Goal: Task Accomplishment & Management: Complete application form

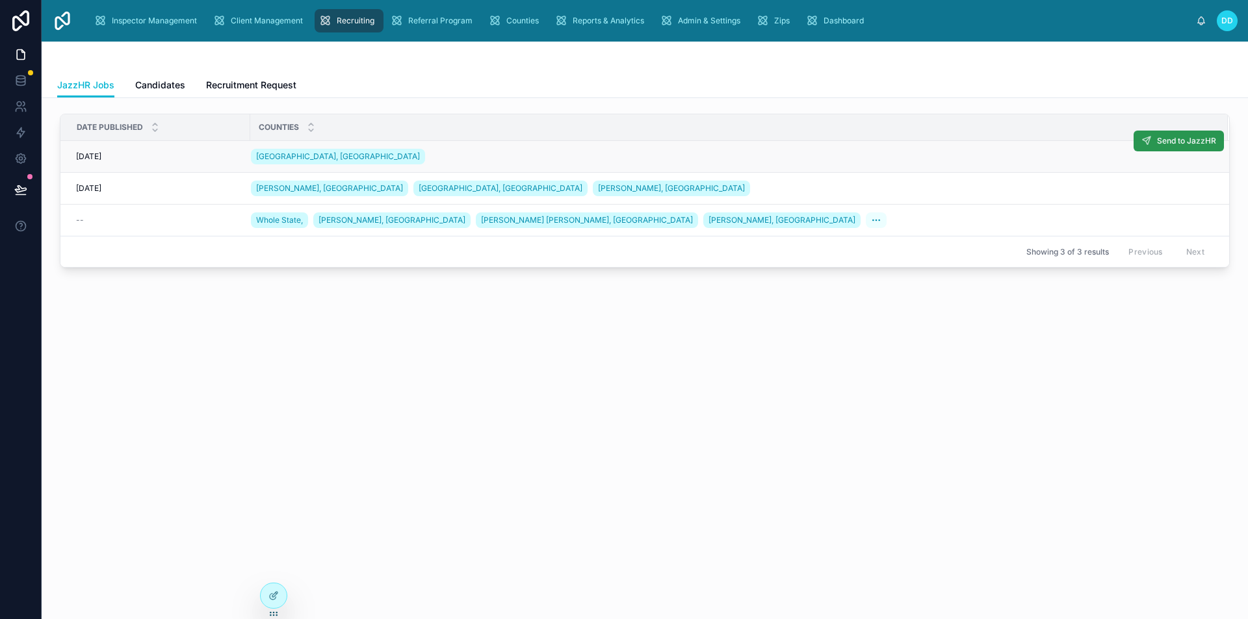
click at [1175, 143] on span "Send to JazzHR" at bounding box center [1186, 141] width 59 height 10
click at [1153, 138] on button "Send to JazzHR" at bounding box center [1178, 141] width 90 height 21
click at [1187, 141] on span "Send to JazzHR" at bounding box center [1186, 141] width 59 height 10
click at [1163, 141] on span "Send to JazzHR" at bounding box center [1186, 141] width 59 height 10
click at [194, 155] on div "28.08.2025 28.08.2025" at bounding box center [159, 156] width 166 height 10
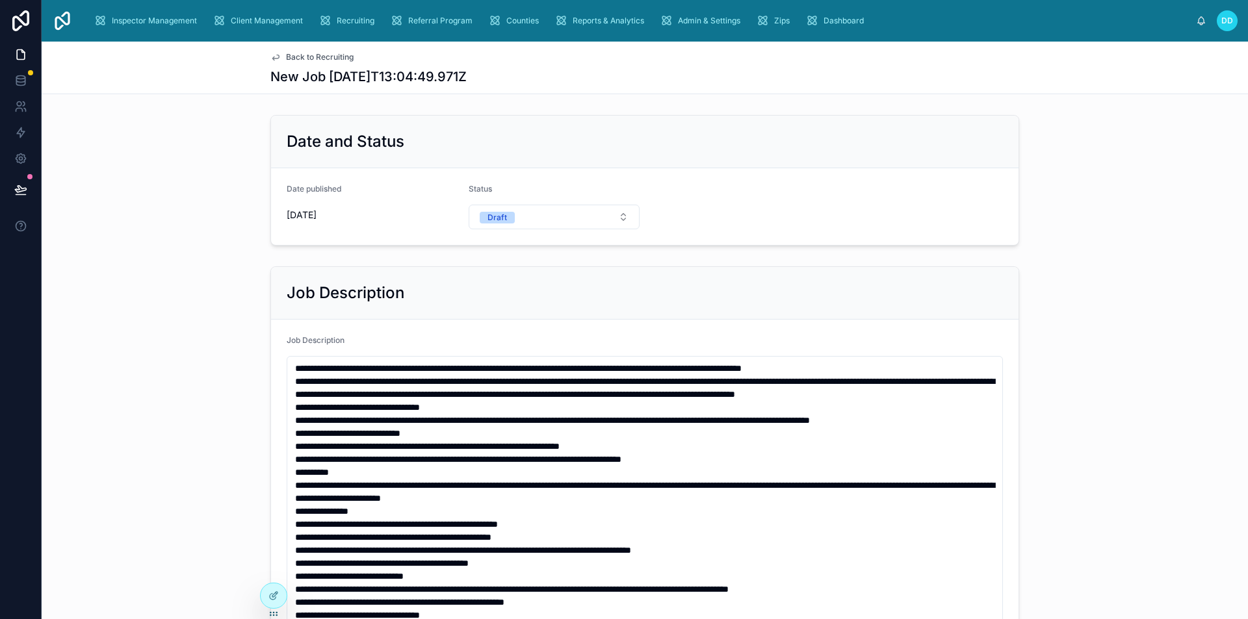
click at [306, 59] on span "Back to Recruiting" at bounding box center [320, 57] width 68 height 10
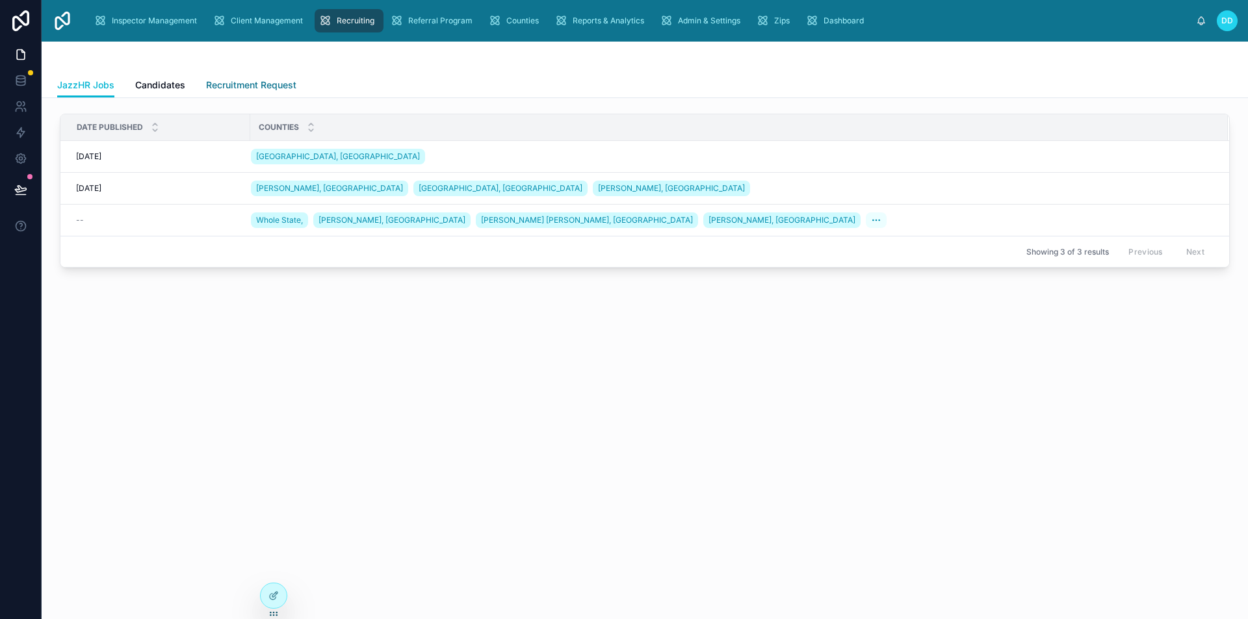
click at [251, 86] on span "Recruitment Request" at bounding box center [251, 85] width 90 height 13
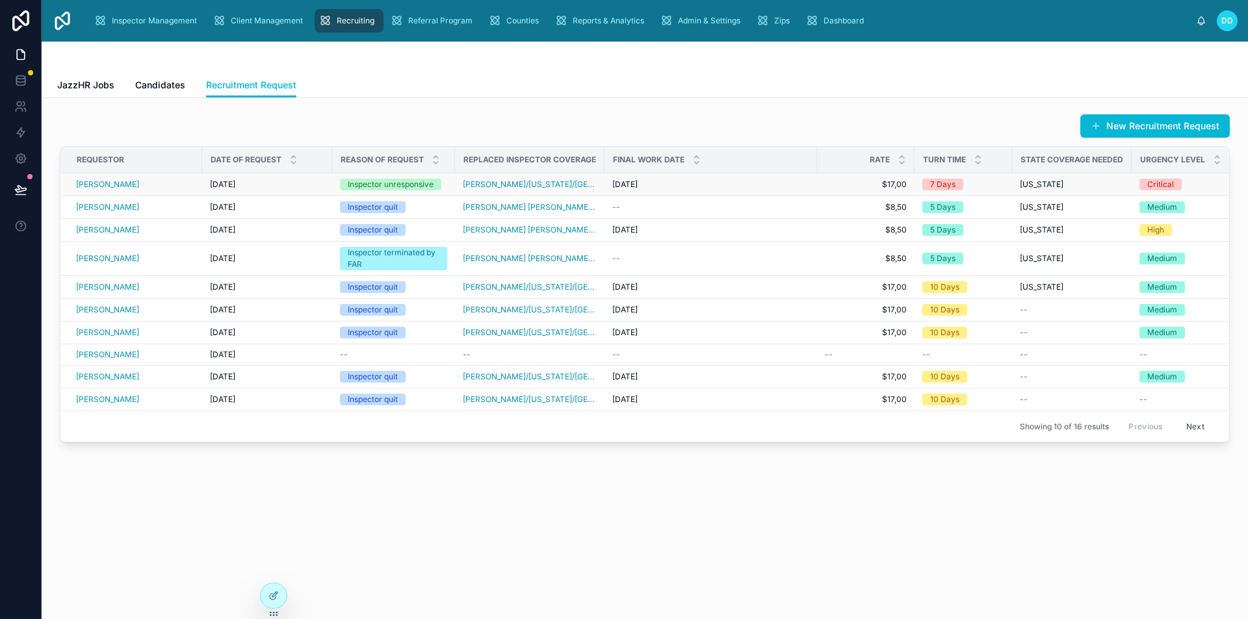
click at [136, 182] on div "[PERSON_NAME]" at bounding box center [135, 184] width 118 height 10
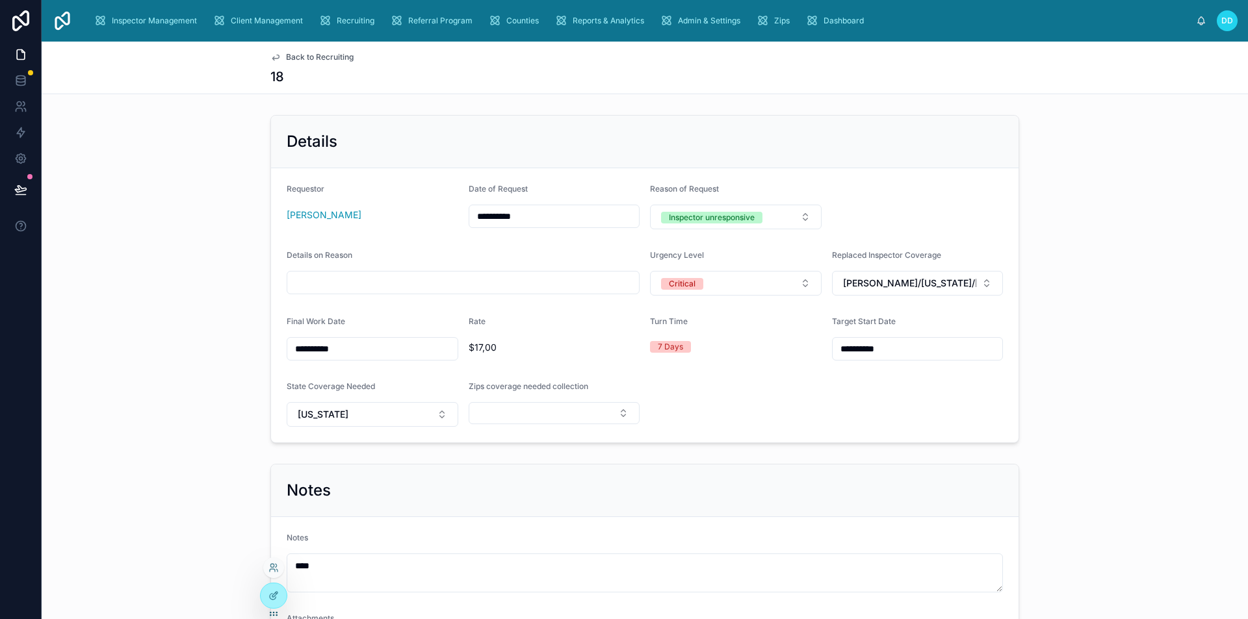
click at [274, 583] on div at bounding box center [273, 571] width 21 height 26
click at [280, 600] on div at bounding box center [274, 596] width 26 height 25
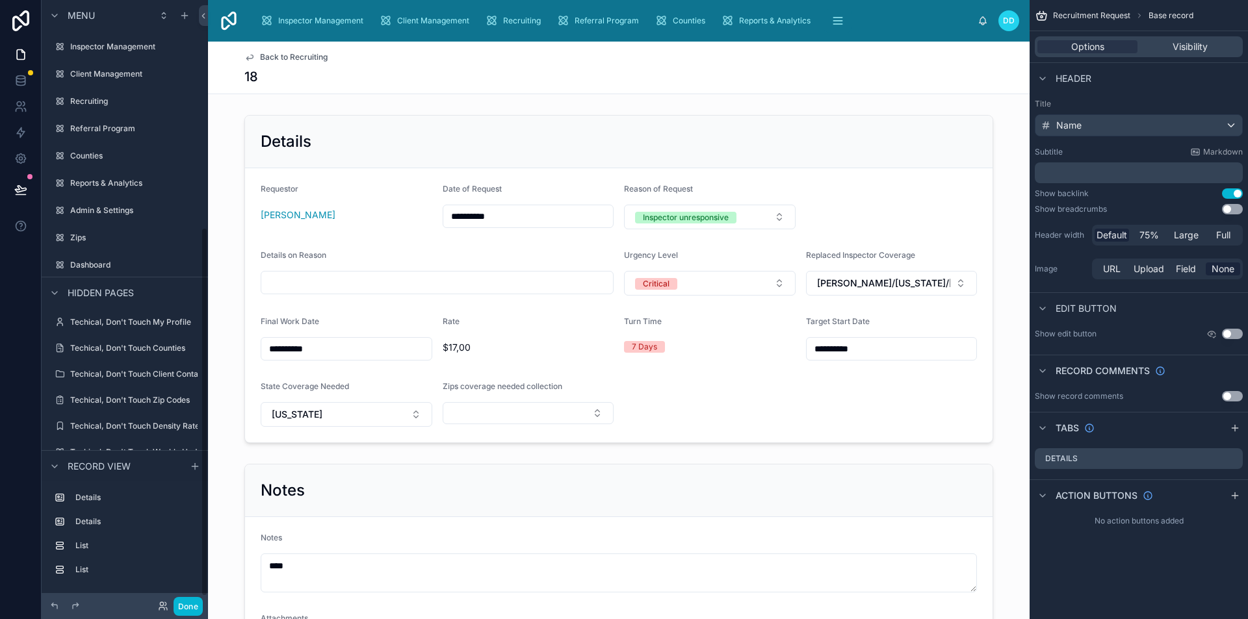
scroll to position [372, 0]
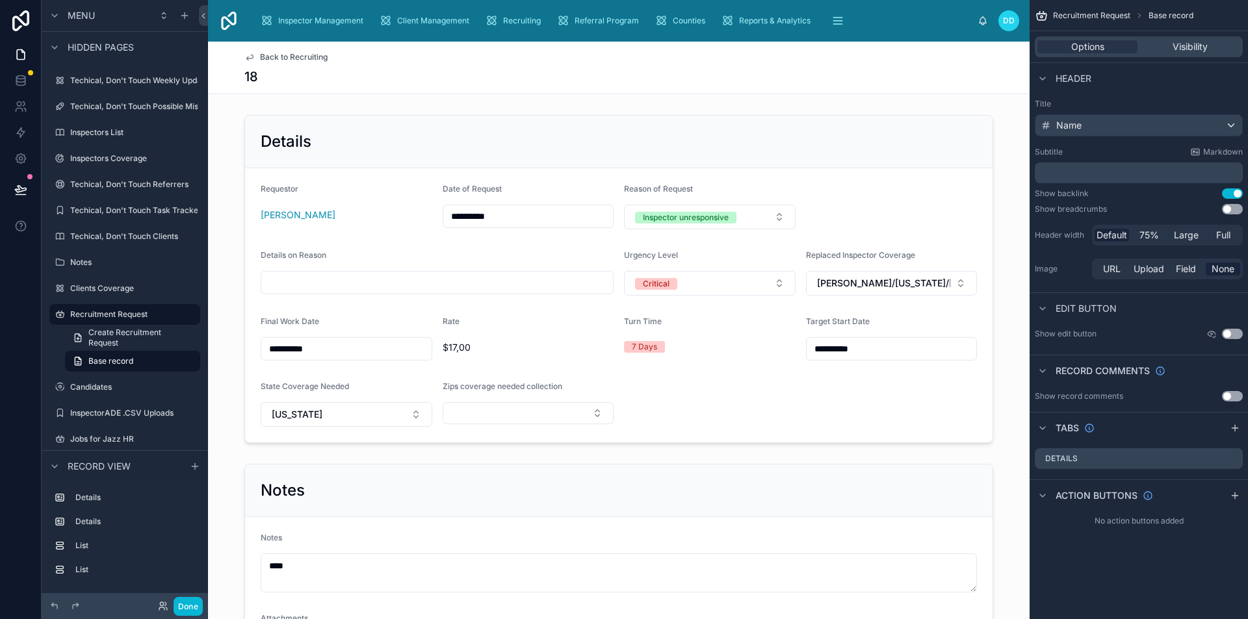
click at [587, 69] on div "18" at bounding box center [618, 77] width 749 height 18
click at [1140, 131] on div "Name" at bounding box center [1138, 125] width 207 height 21
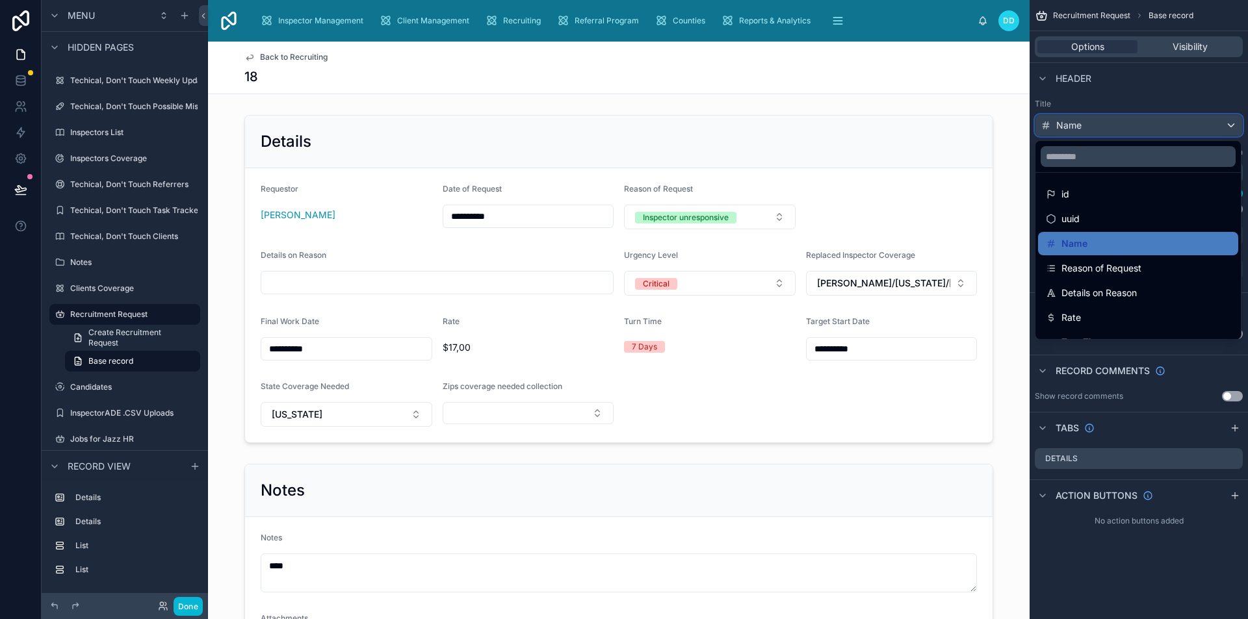
scroll to position [0, 0]
click at [1114, 101] on div "scrollable content" at bounding box center [624, 309] width 1248 height 619
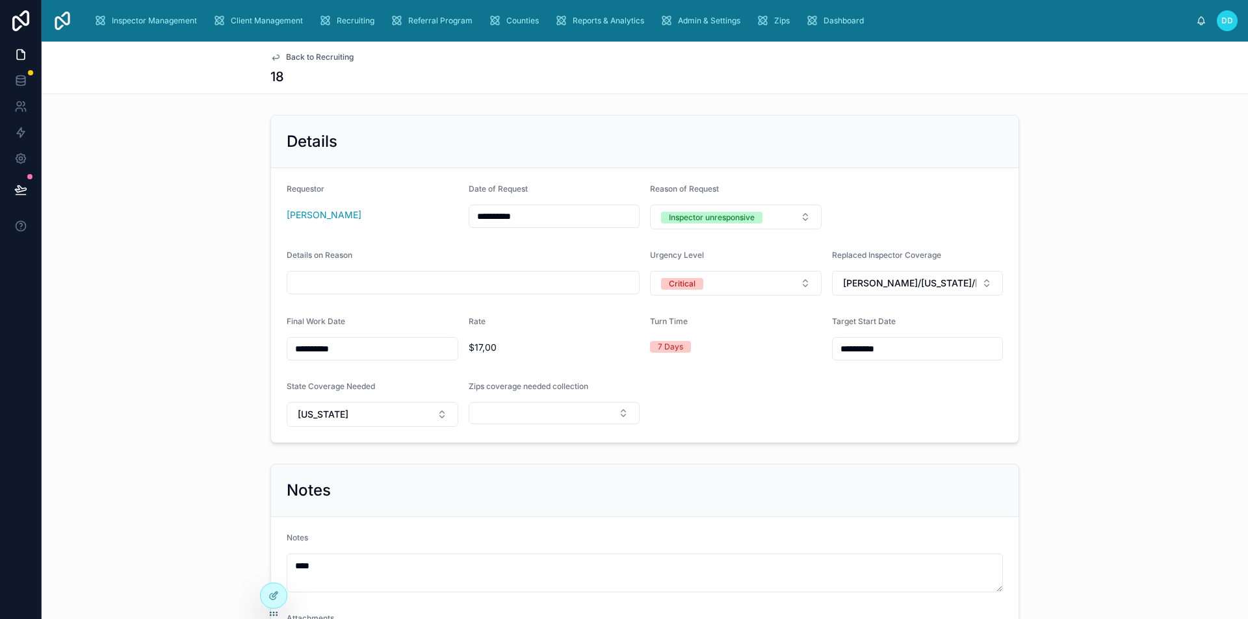
click at [260, 592] on div at bounding box center [273, 596] width 27 height 26
click at [276, 598] on icon at bounding box center [273, 597] width 6 height 6
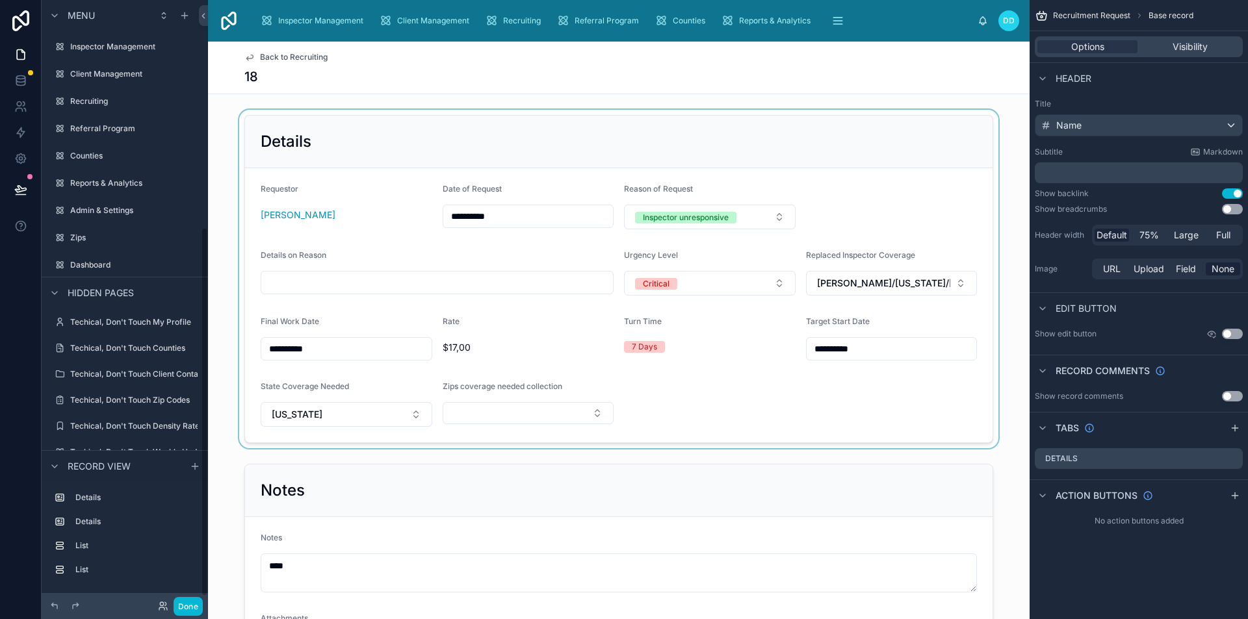
scroll to position [372, 0]
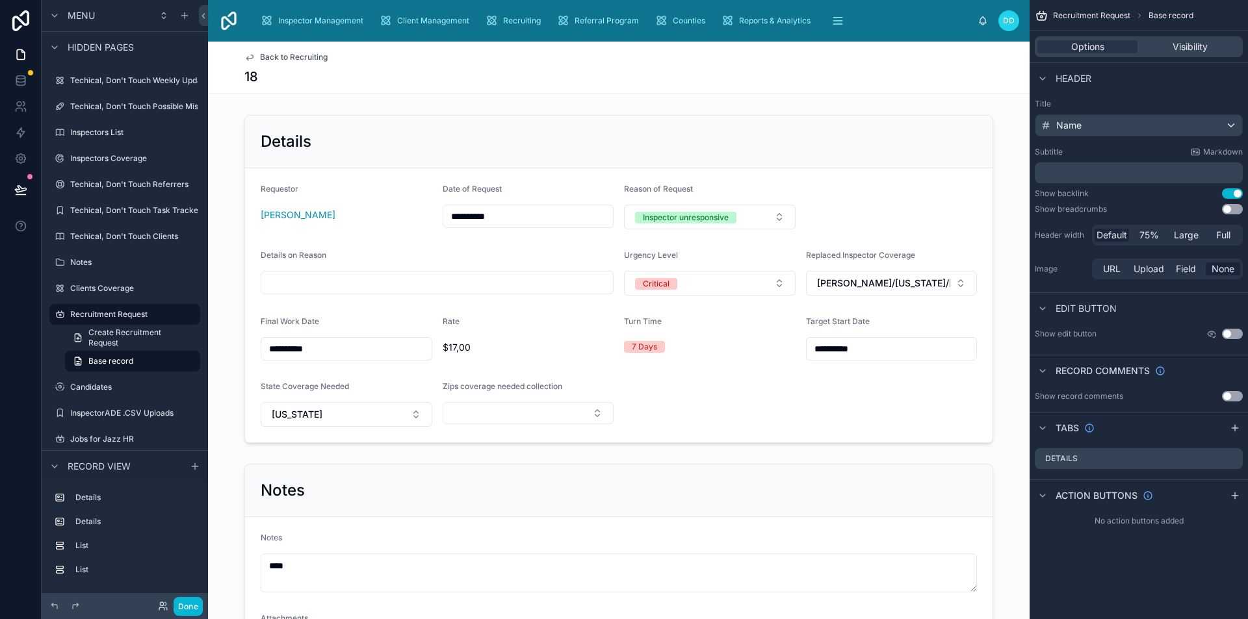
click at [276, 76] on div "18" at bounding box center [618, 77] width 749 height 18
click at [1170, 131] on div "Name" at bounding box center [1138, 125] width 207 height 21
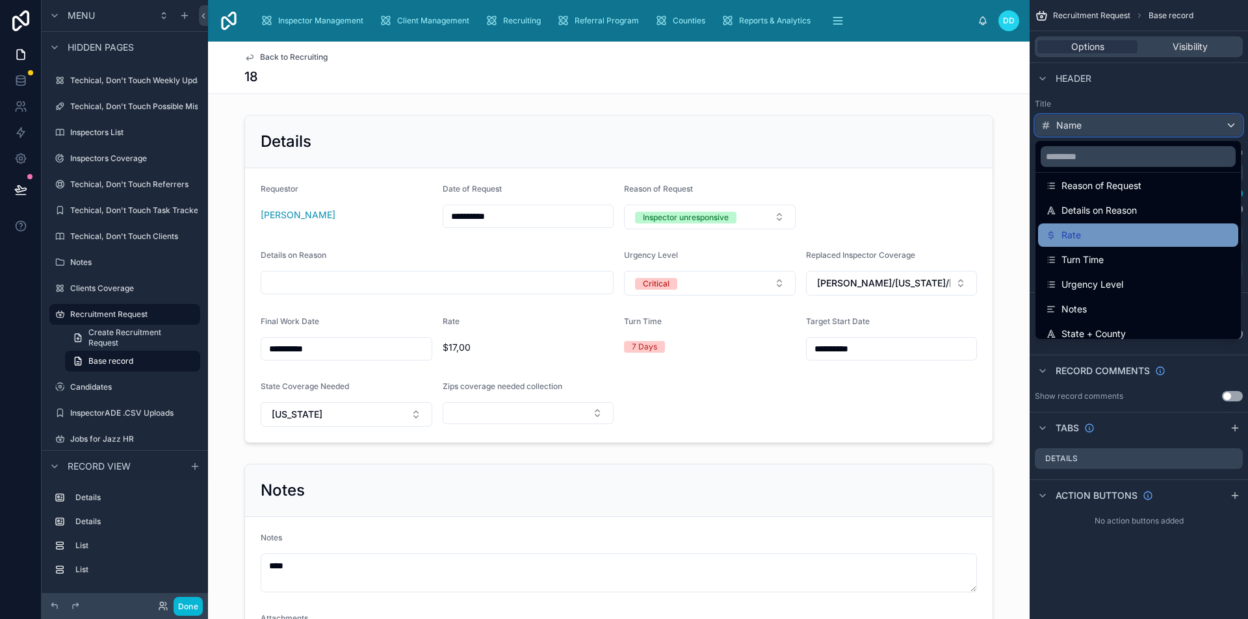
scroll to position [92, 0]
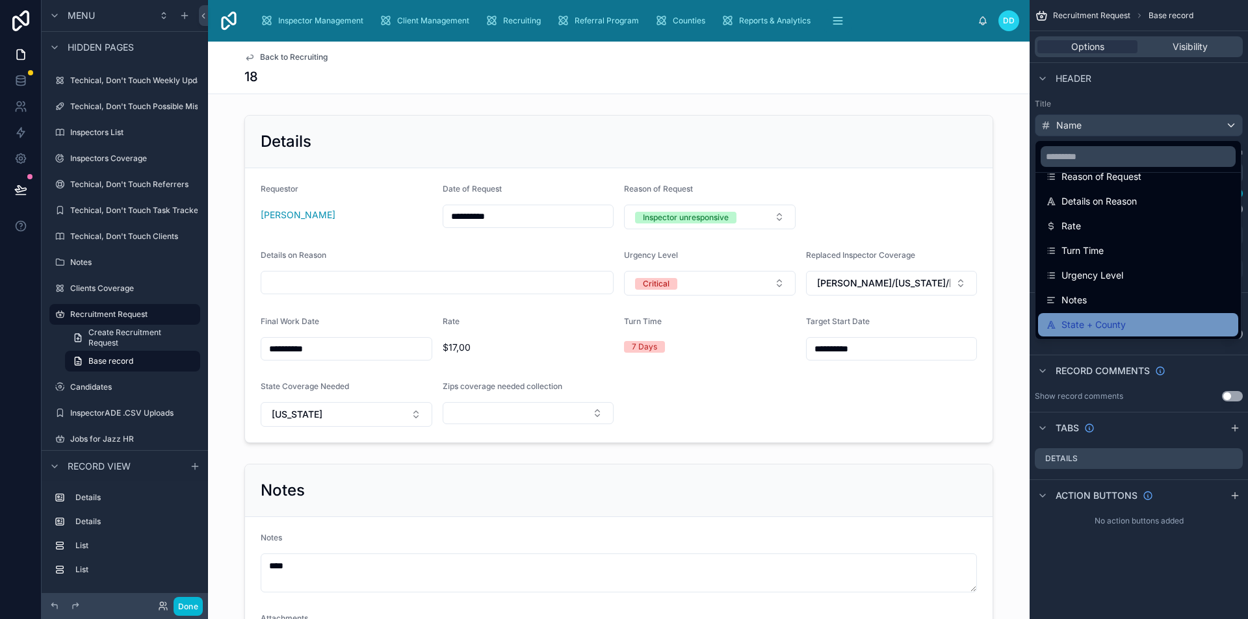
click at [1123, 320] on span "State + County" at bounding box center [1093, 325] width 64 height 16
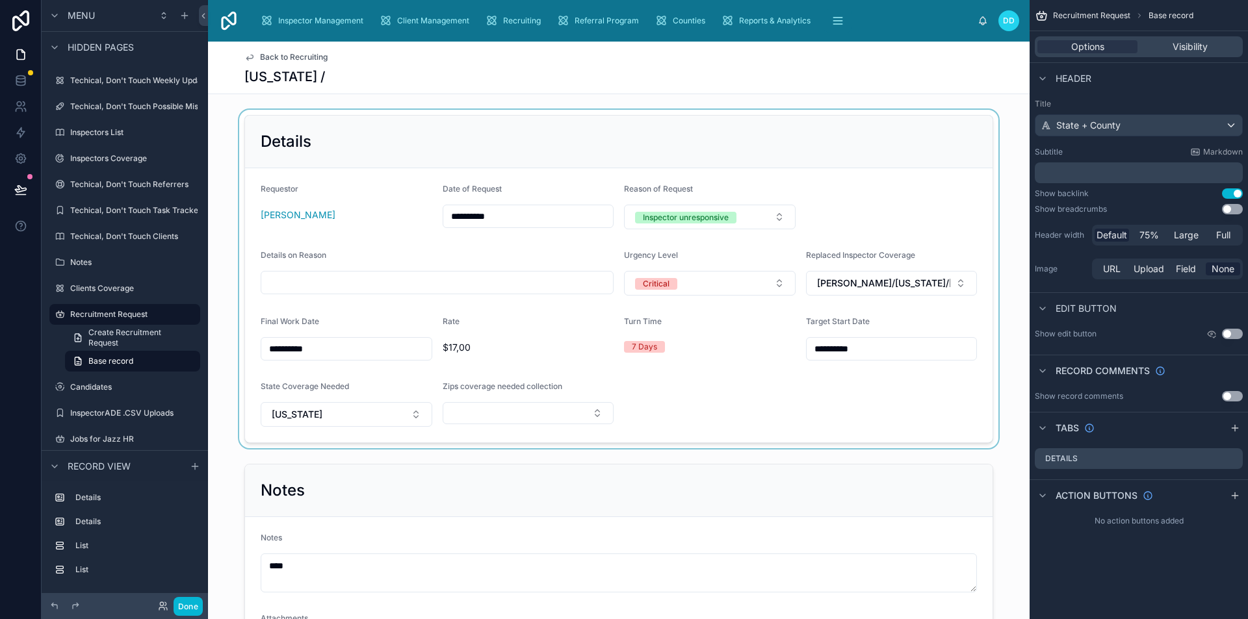
click at [627, 148] on div at bounding box center [618, 279] width 821 height 339
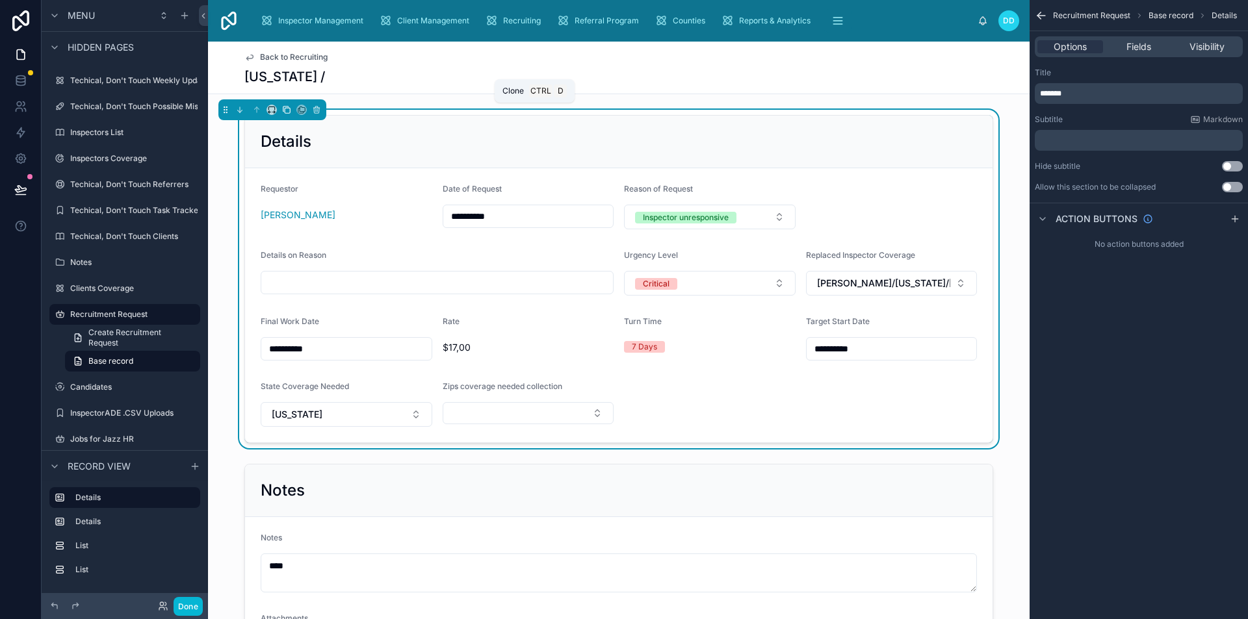
click at [288, 111] on icon at bounding box center [286, 109] width 9 height 9
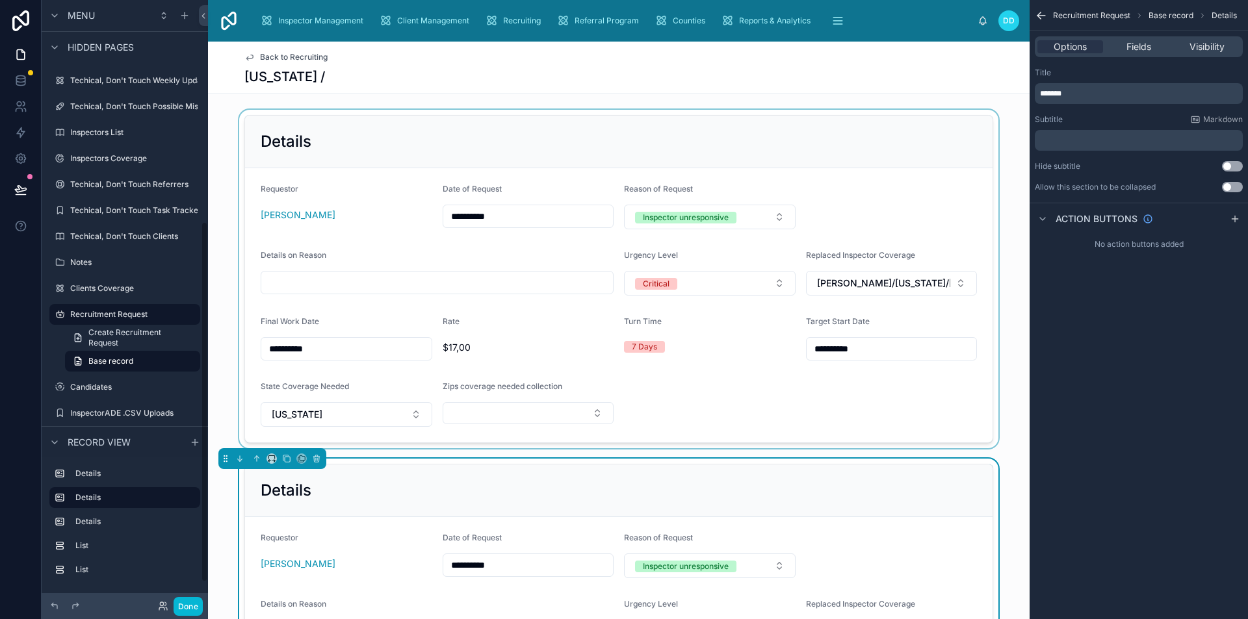
click at [405, 155] on div at bounding box center [618, 279] width 821 height 339
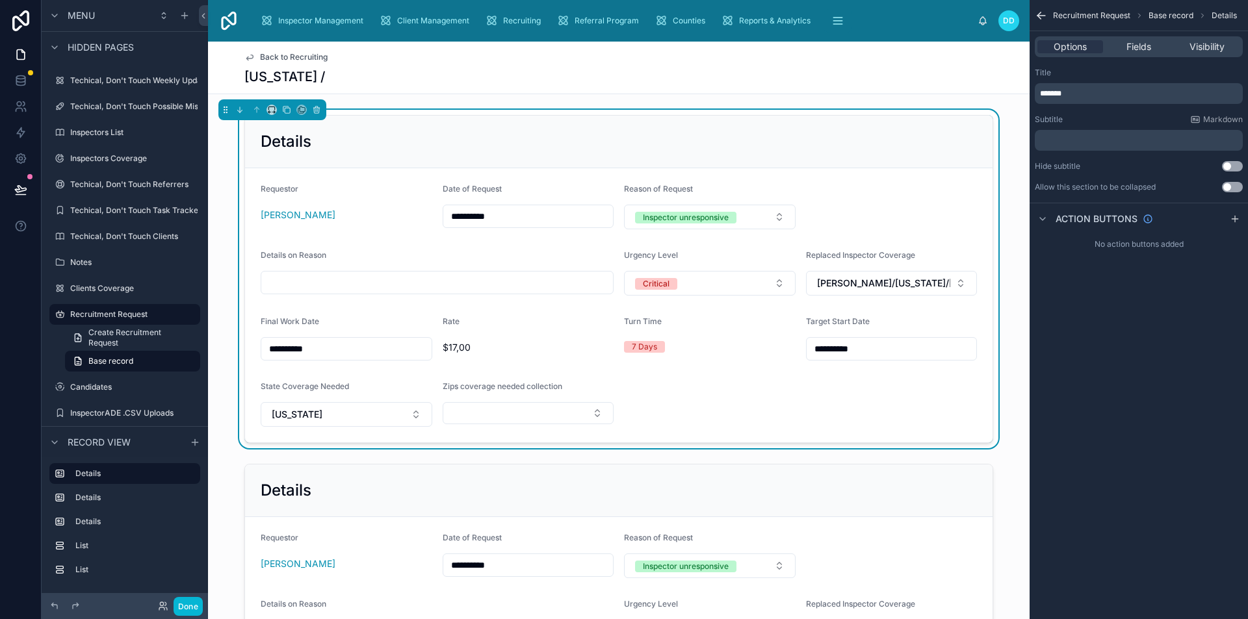
click at [1070, 96] on p "*******" at bounding box center [1140, 93] width 200 height 10
click at [874, 214] on form "**********" at bounding box center [618, 305] width 747 height 274
click at [1131, 42] on span "Fields" at bounding box center [1138, 46] width 25 height 13
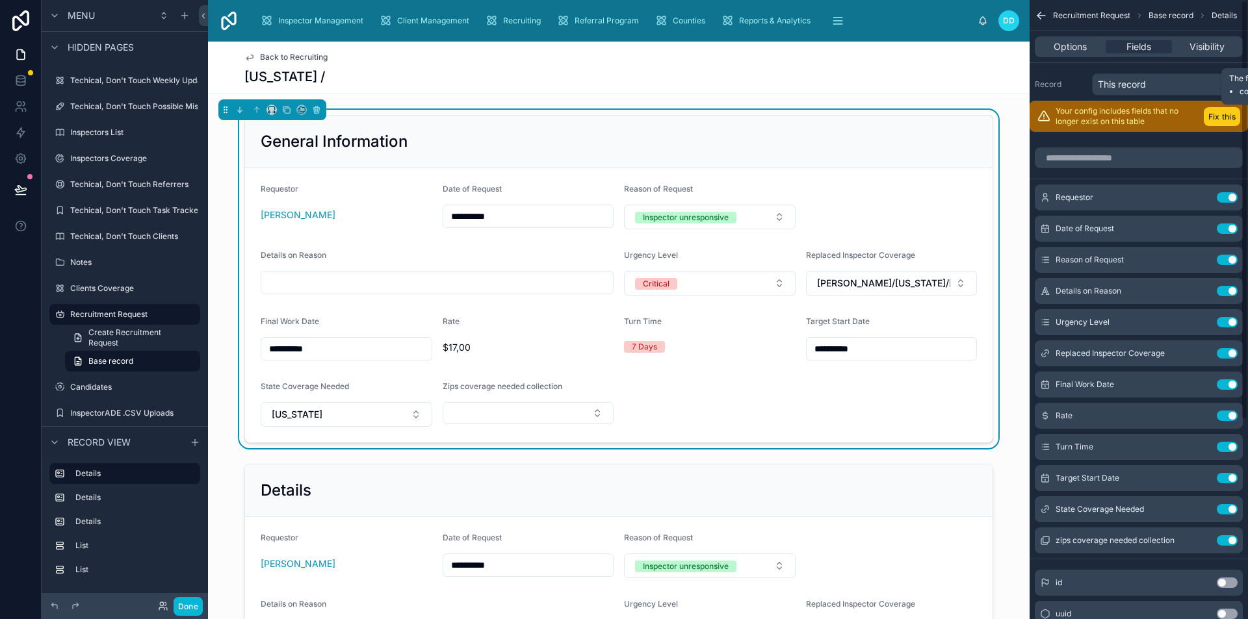
click at [1224, 122] on button "Fix this" at bounding box center [1221, 116] width 36 height 19
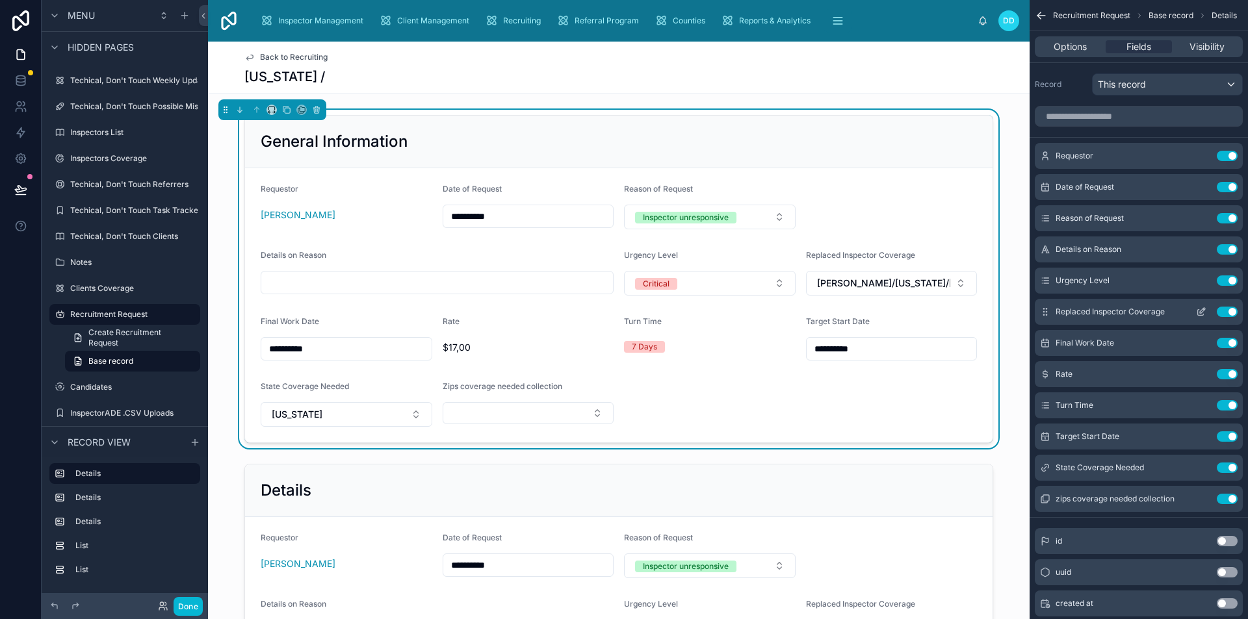
click at [1227, 310] on button "Use setting" at bounding box center [1226, 312] width 21 height 10
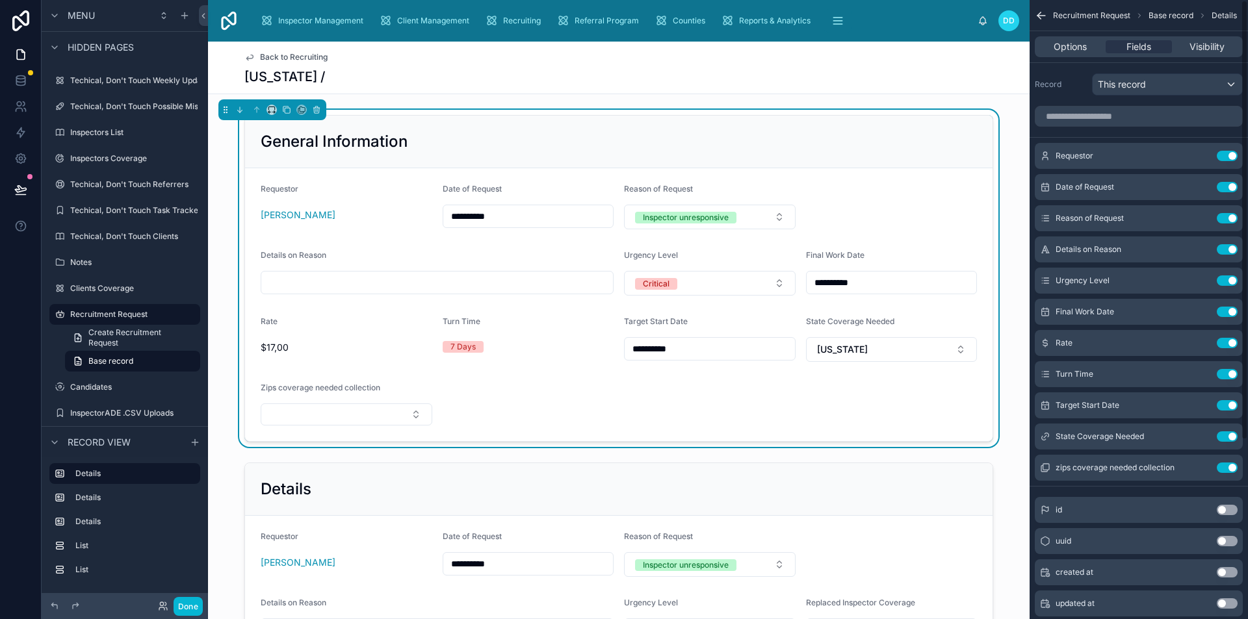
click at [1227, 310] on button "Use setting" at bounding box center [1226, 312] width 21 height 10
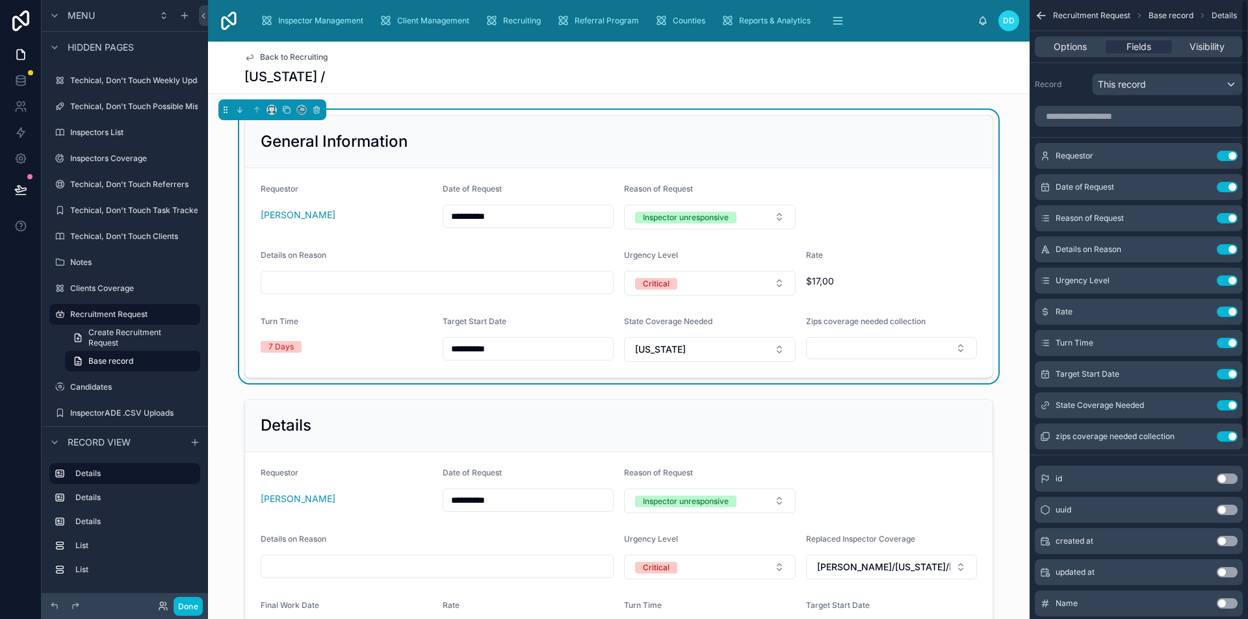
click at [1227, 310] on button "Use setting" at bounding box center [1226, 312] width 21 height 10
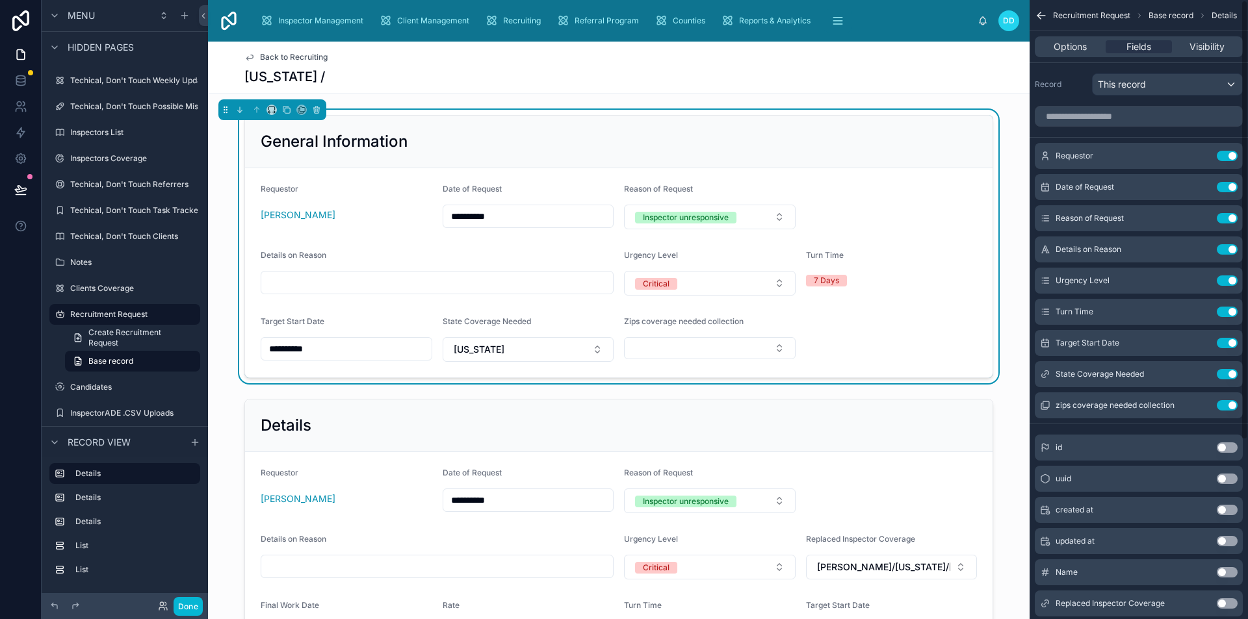
click at [1227, 310] on button "Use setting" at bounding box center [1226, 312] width 21 height 10
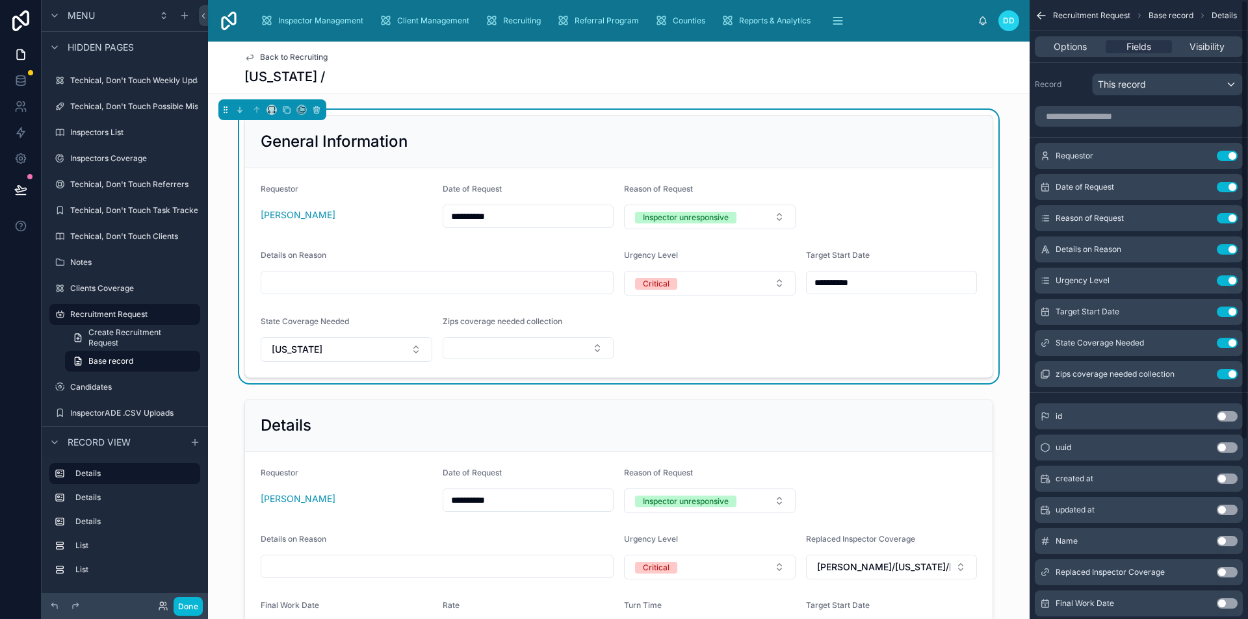
click at [1227, 310] on button "Use setting" at bounding box center [1226, 312] width 21 height 10
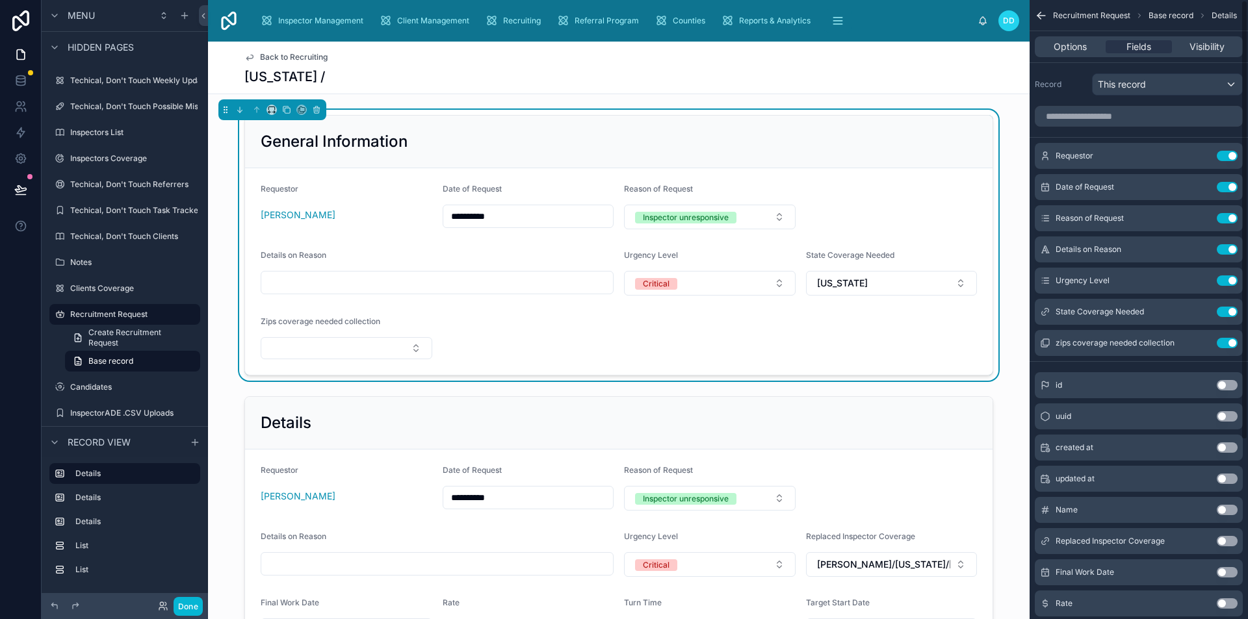
click at [1227, 310] on button "Use setting" at bounding box center [1226, 312] width 21 height 10
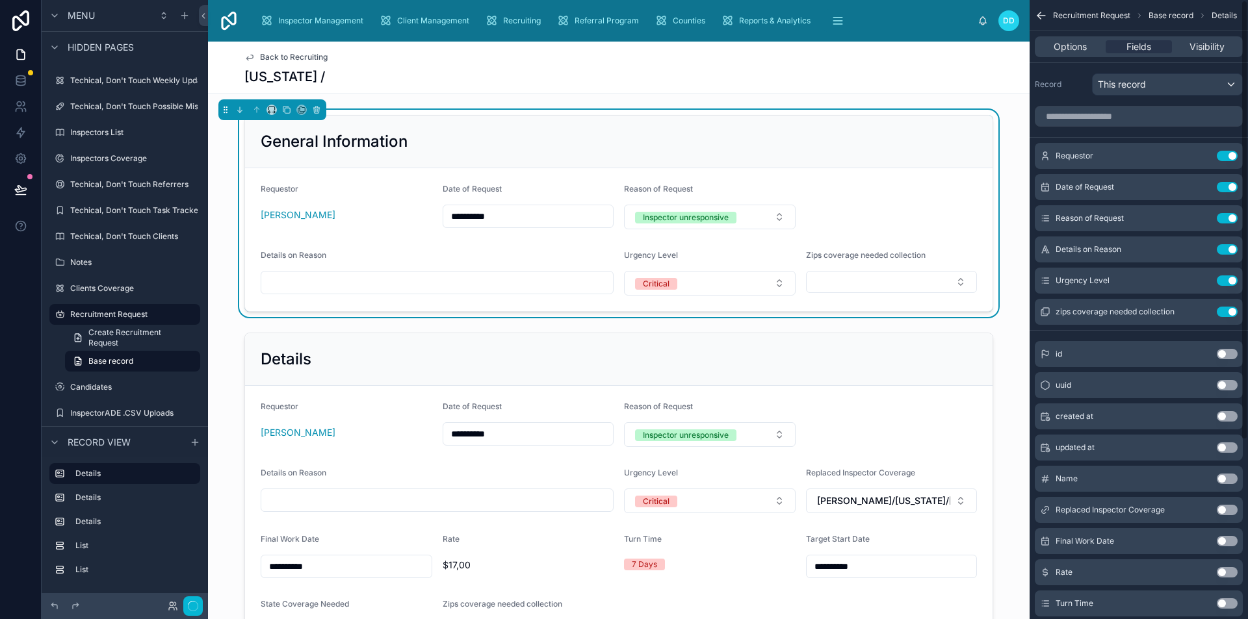
click at [1227, 310] on button "Use setting" at bounding box center [1226, 312] width 21 height 10
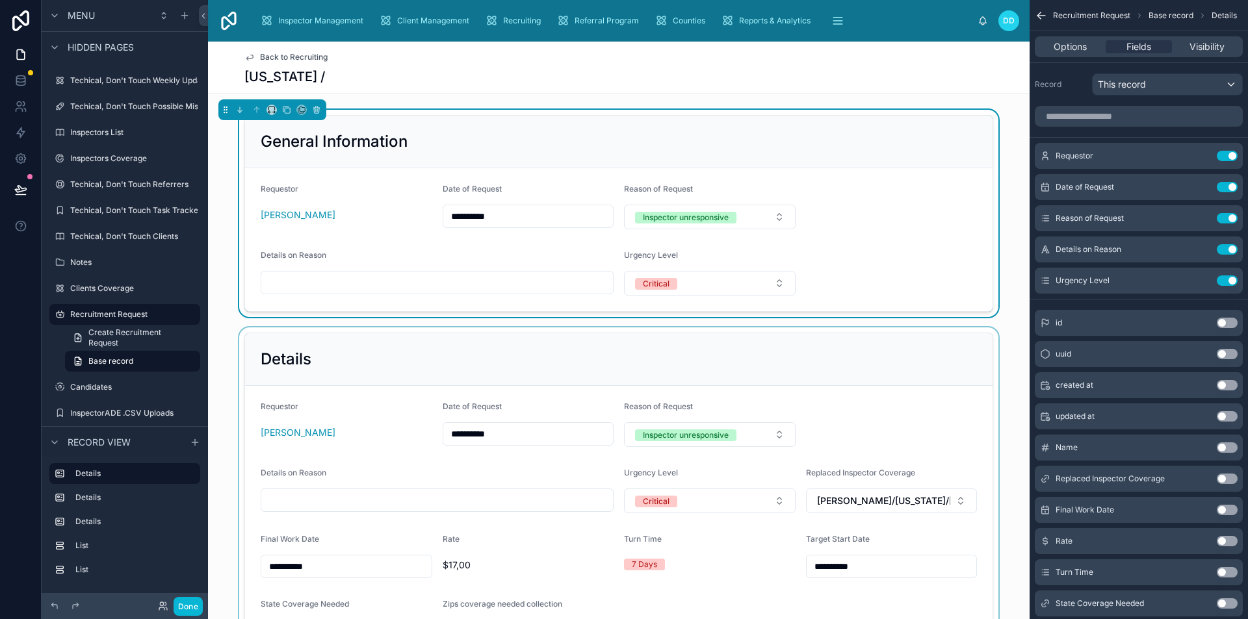
click at [456, 349] on div at bounding box center [618, 496] width 821 height 339
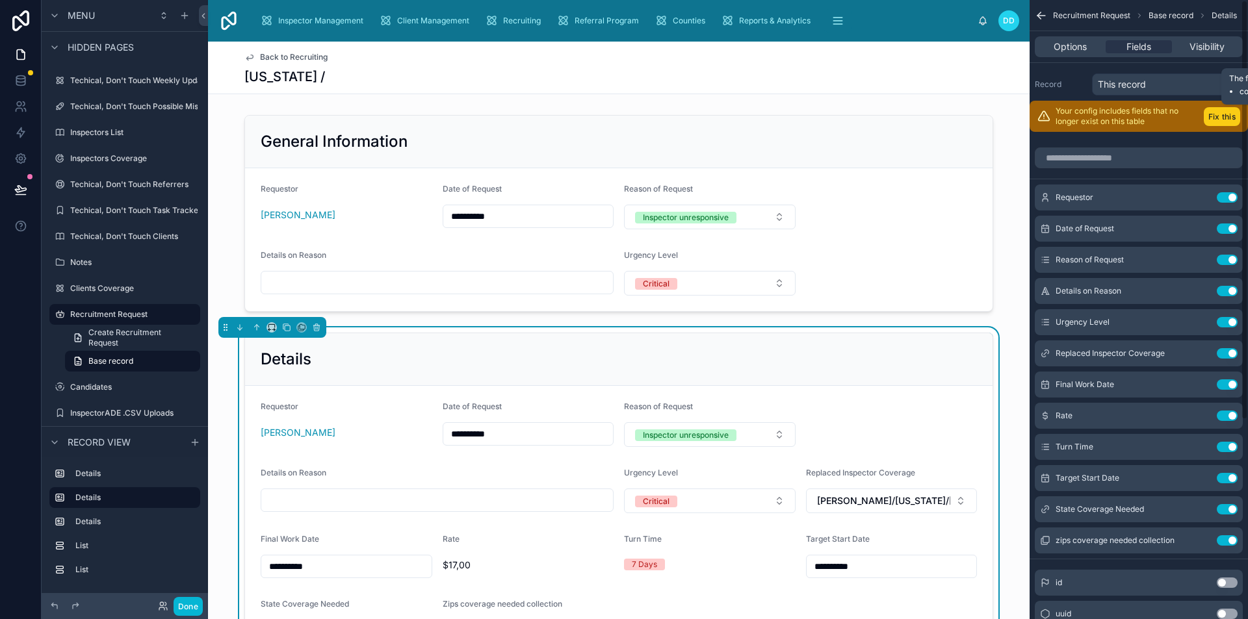
click at [1216, 109] on button "Fix this" at bounding box center [1221, 116] width 36 height 19
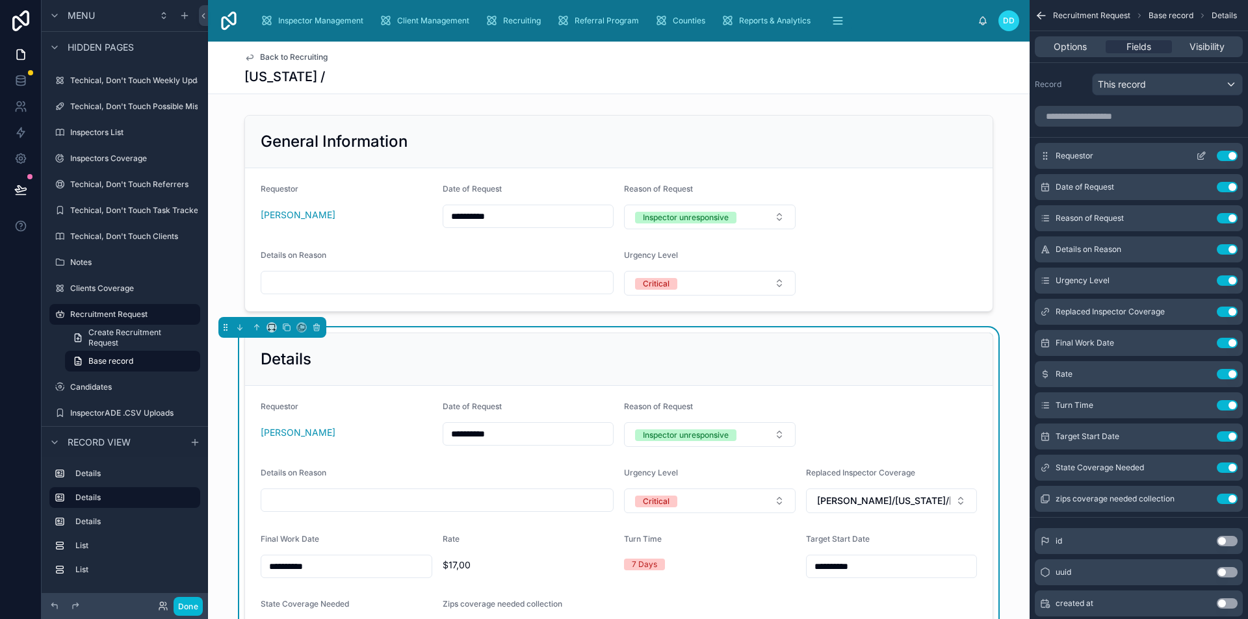
click at [1222, 155] on button "Use setting" at bounding box center [1226, 156] width 21 height 10
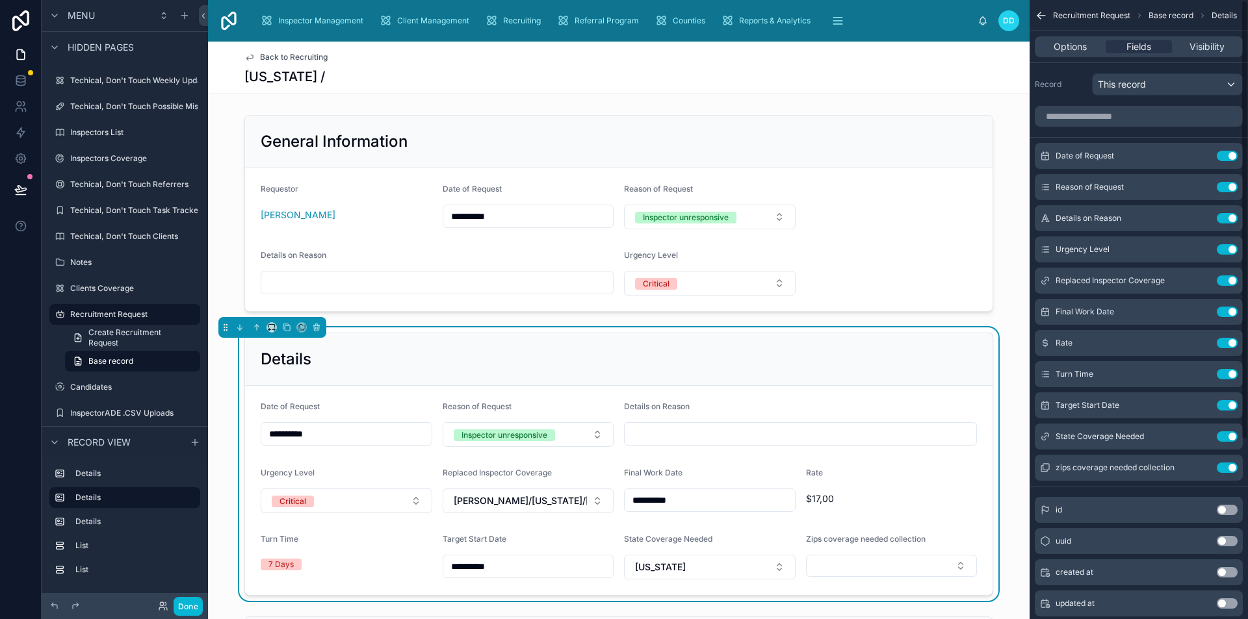
click at [1222, 155] on button "Use setting" at bounding box center [1226, 156] width 21 height 10
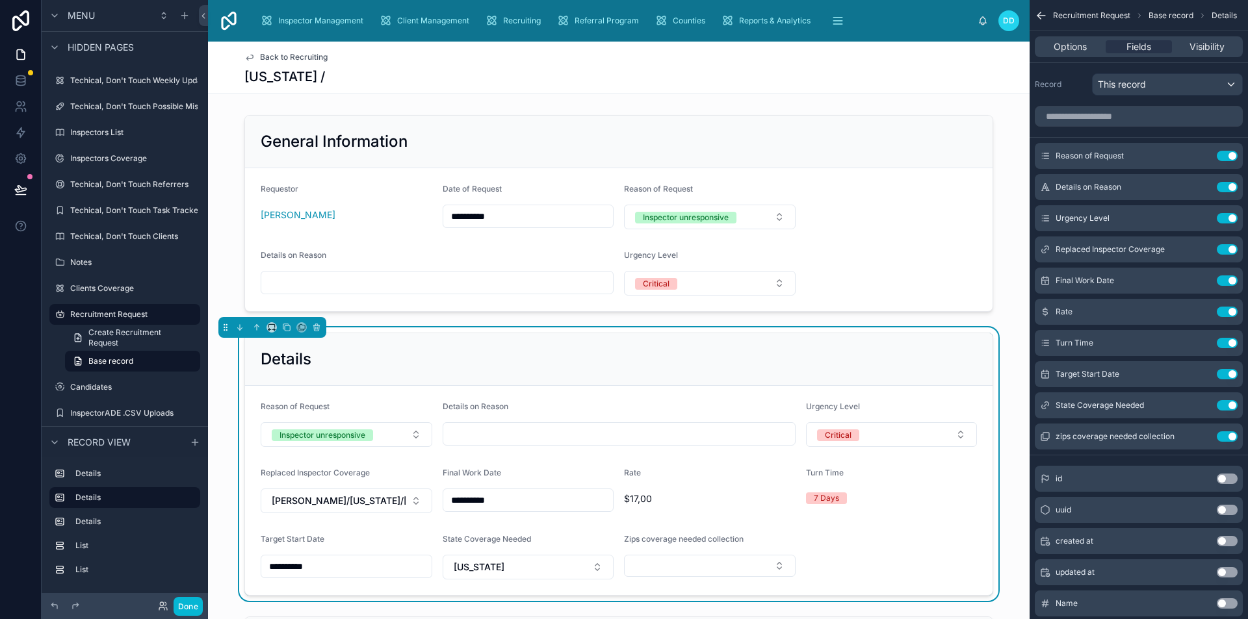
click at [1222, 155] on button "Use setting" at bounding box center [1226, 156] width 21 height 10
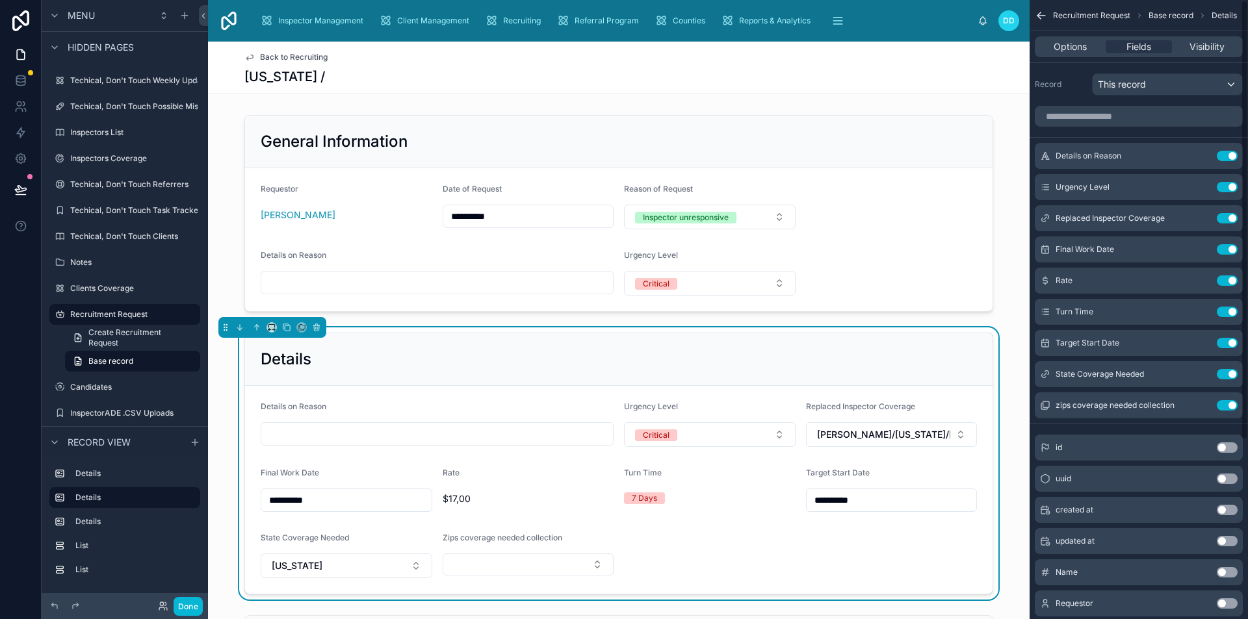
click at [1222, 155] on button "Use setting" at bounding box center [1226, 156] width 21 height 10
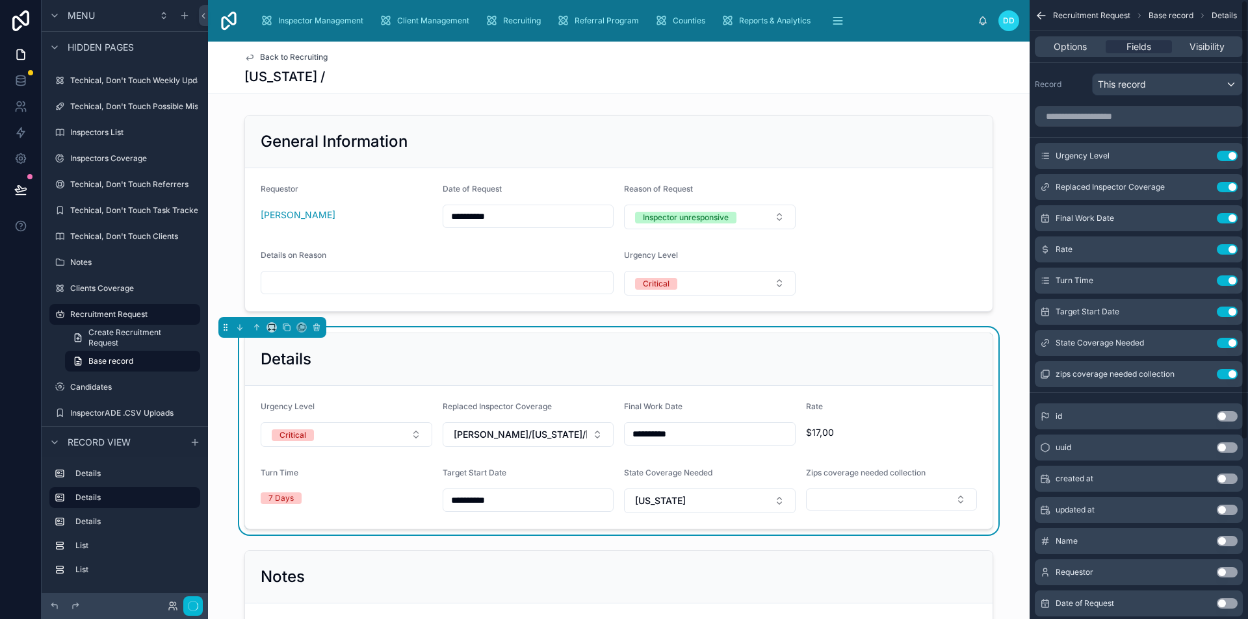
click at [1222, 155] on button "Use setting" at bounding box center [1226, 156] width 21 height 10
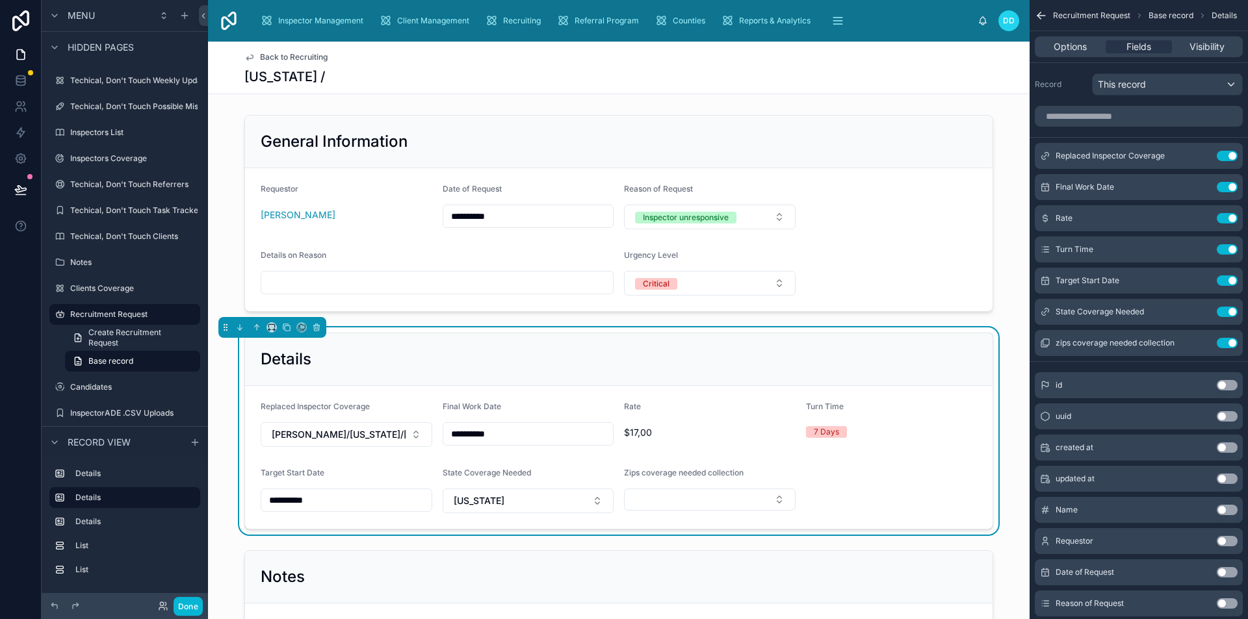
click at [300, 57] on span "Back to Recruiting" at bounding box center [294, 57] width 68 height 10
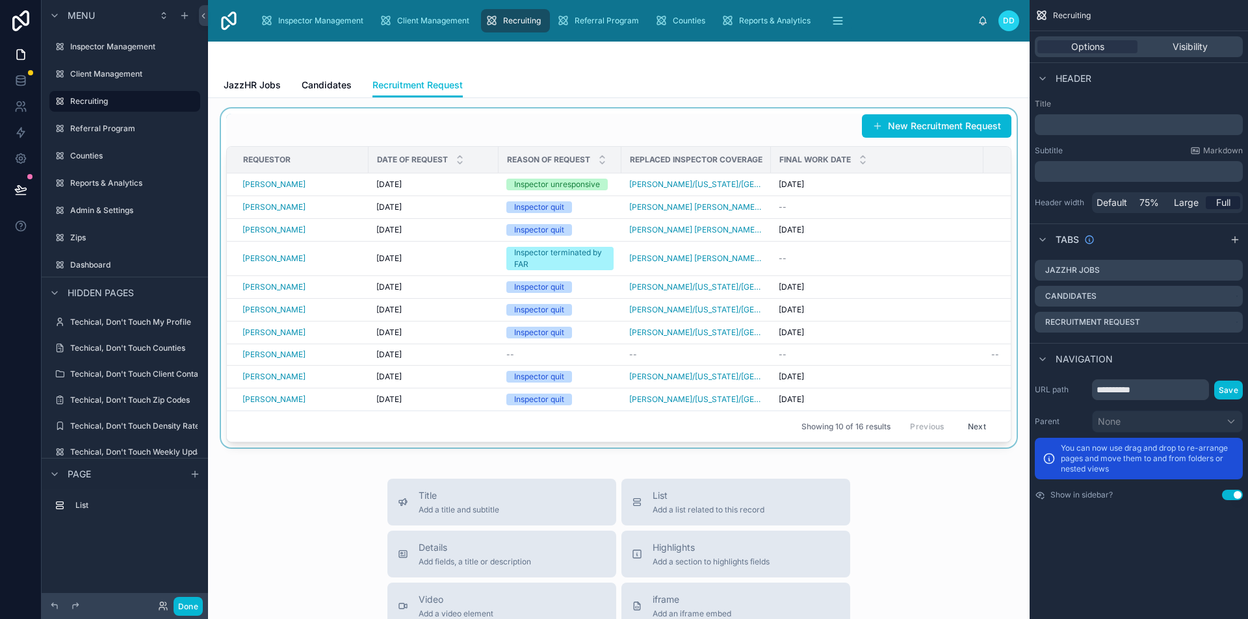
click at [906, 127] on div at bounding box center [618, 278] width 801 height 339
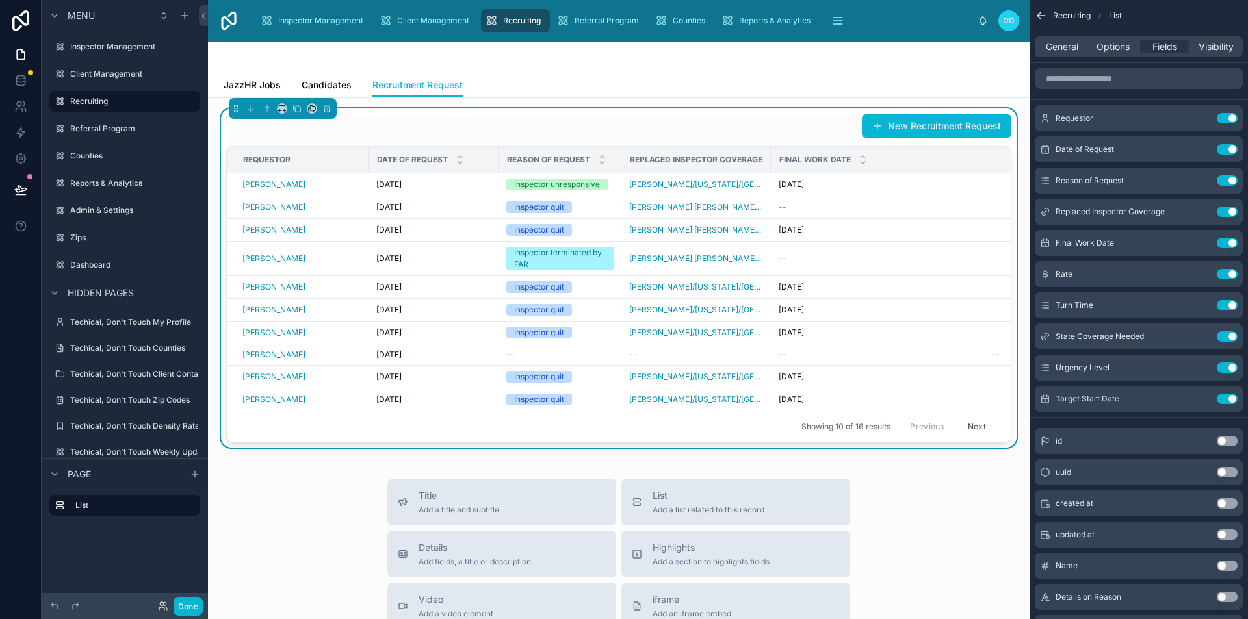
click at [906, 127] on button "New Recruitment Request" at bounding box center [936, 125] width 149 height 23
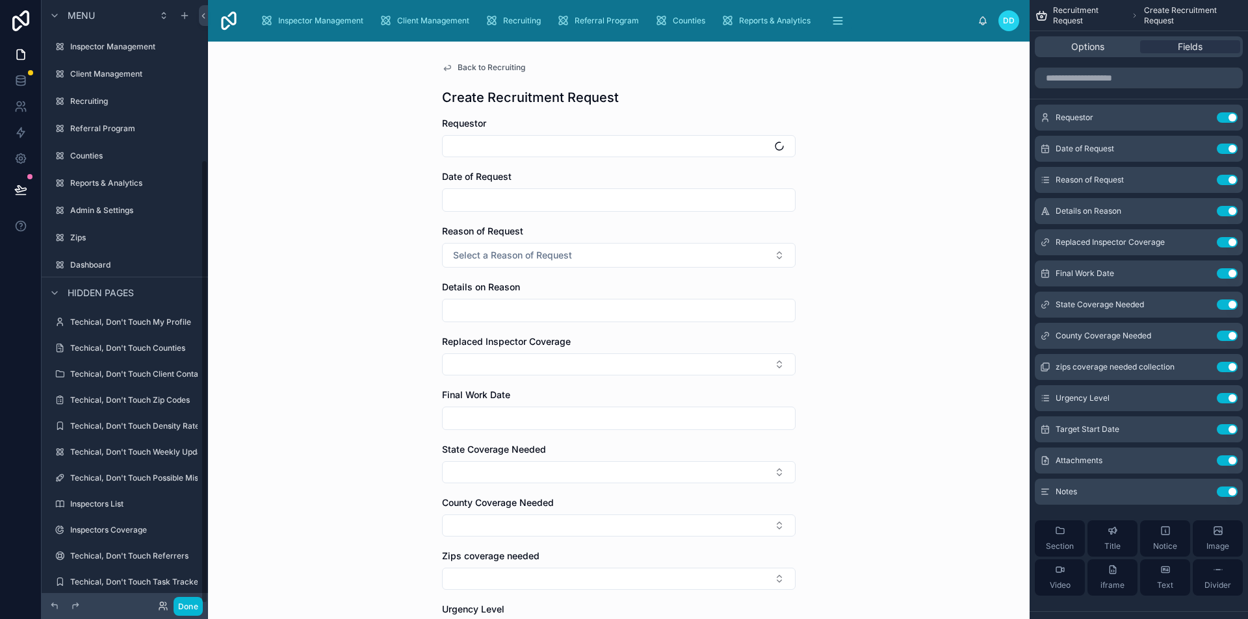
scroll to position [216, 0]
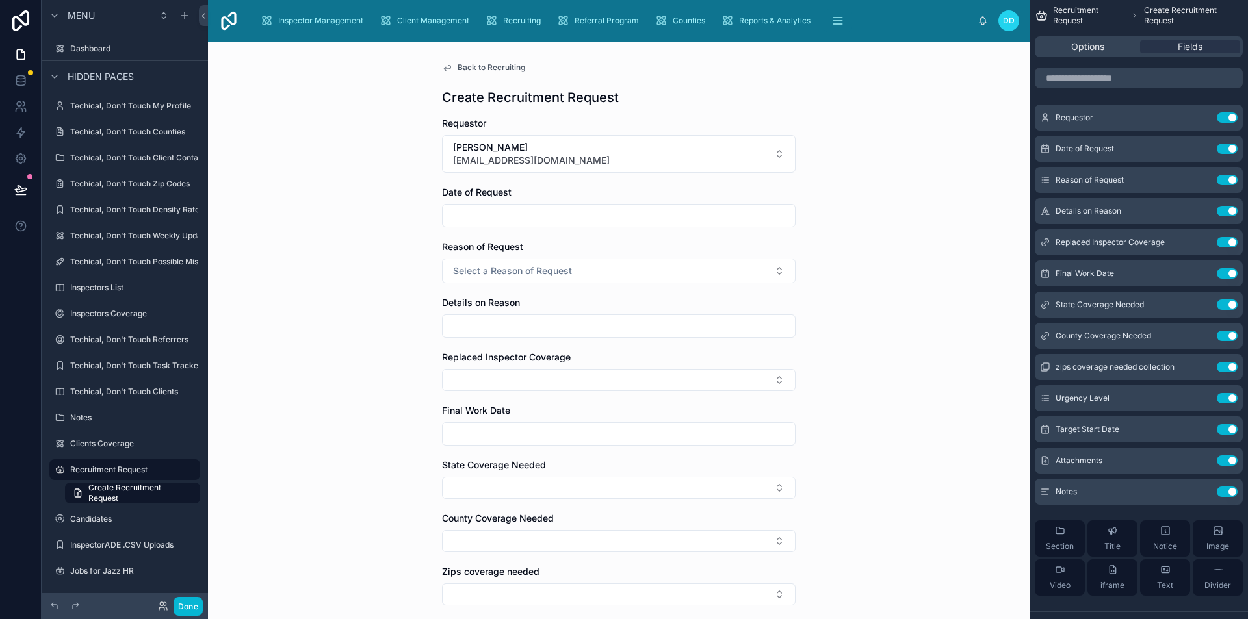
click at [519, 218] on input "text" at bounding box center [619, 216] width 352 height 18
click at [1199, 151] on icon "scrollable content" at bounding box center [1201, 149] width 10 height 10
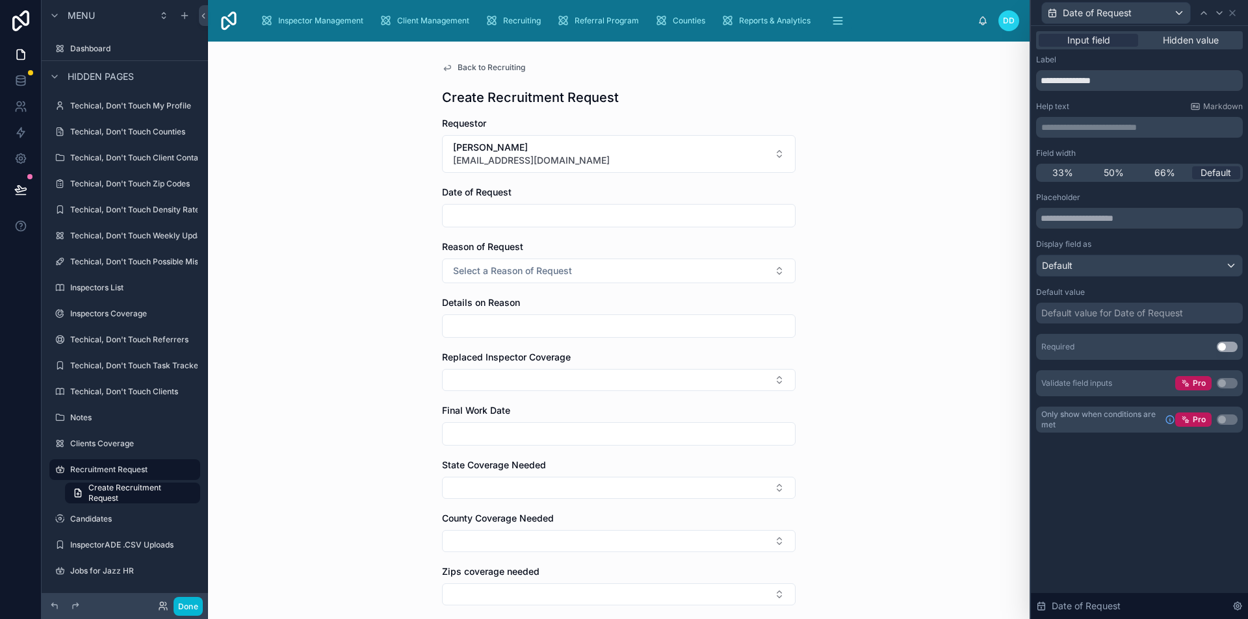
click at [1132, 311] on div "Default value for Date of Request" at bounding box center [1112, 313] width 142 height 13
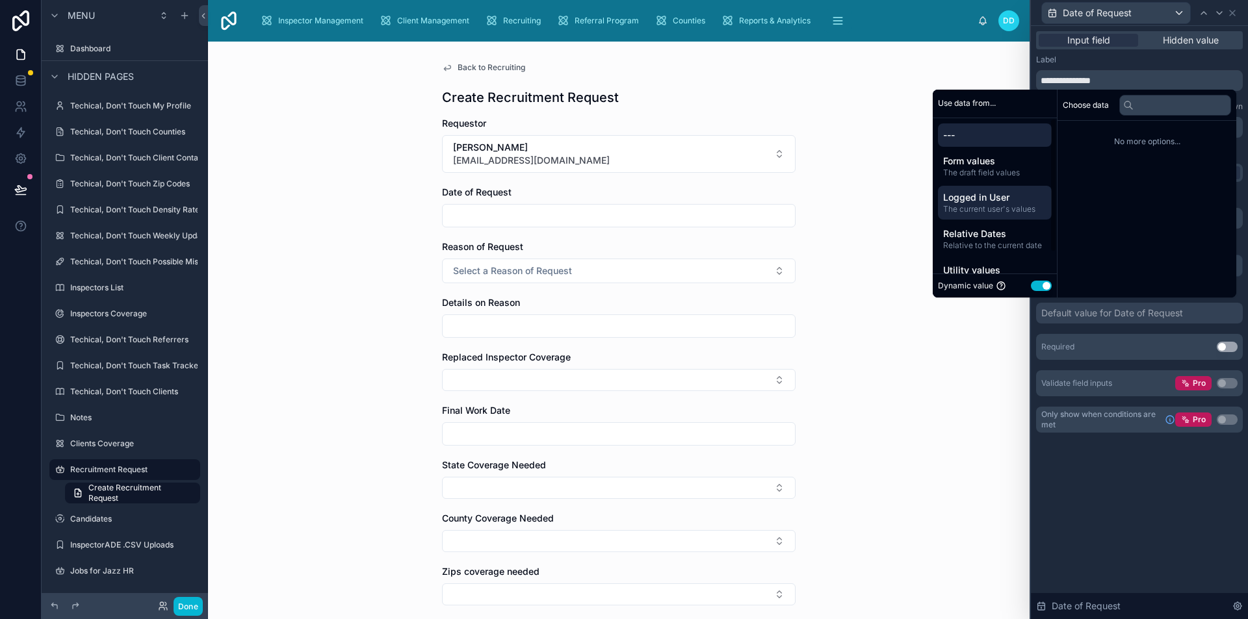
scroll to position [24, 0]
click at [1032, 283] on button "Use setting" at bounding box center [1041, 286] width 21 height 10
select select "****"
select select "*"
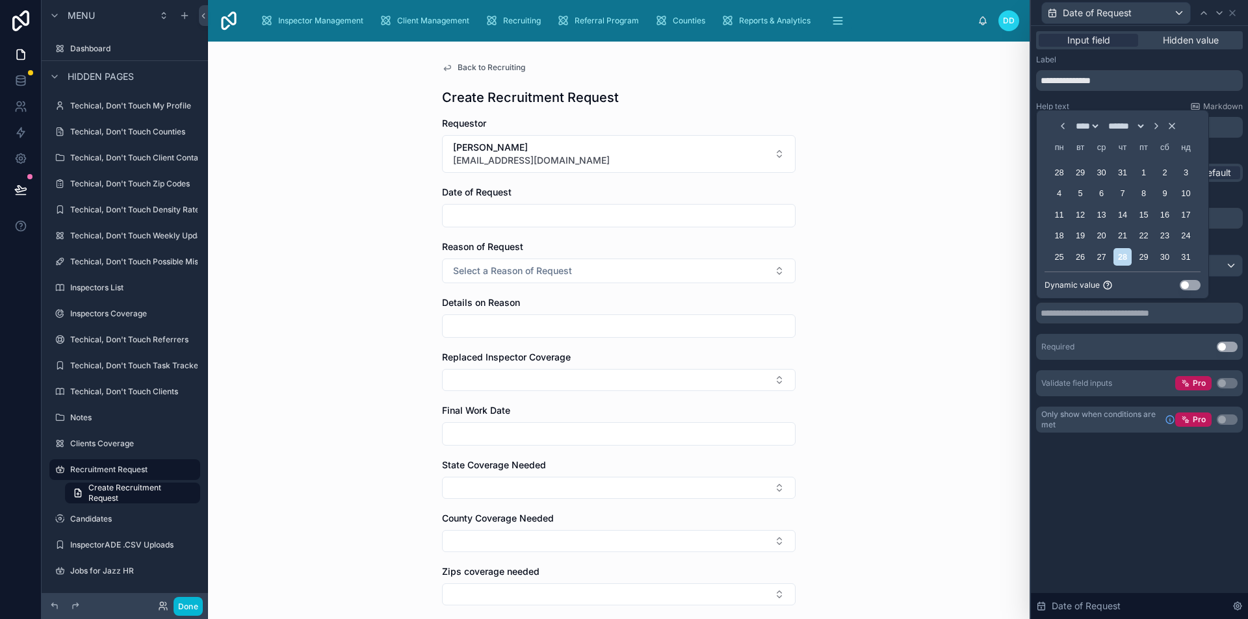
click at [1186, 285] on button "Use setting" at bounding box center [1189, 285] width 21 height 10
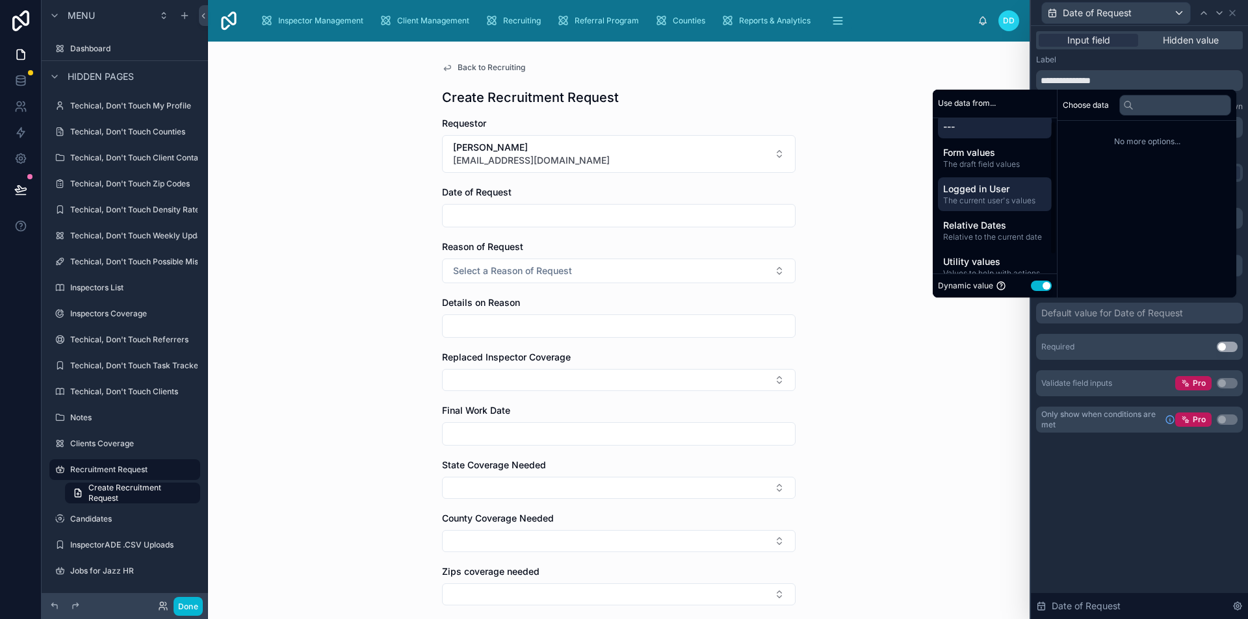
scroll to position [0, 0]
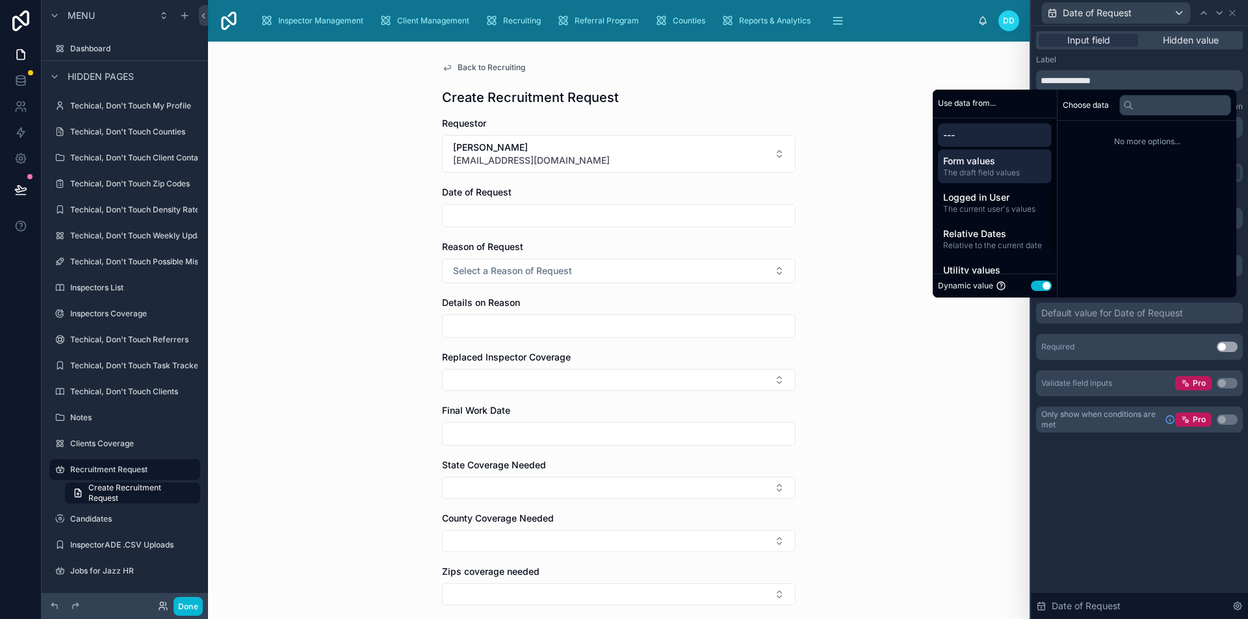
click at [982, 179] on div "Form values The draft field values" at bounding box center [995, 166] width 114 height 34
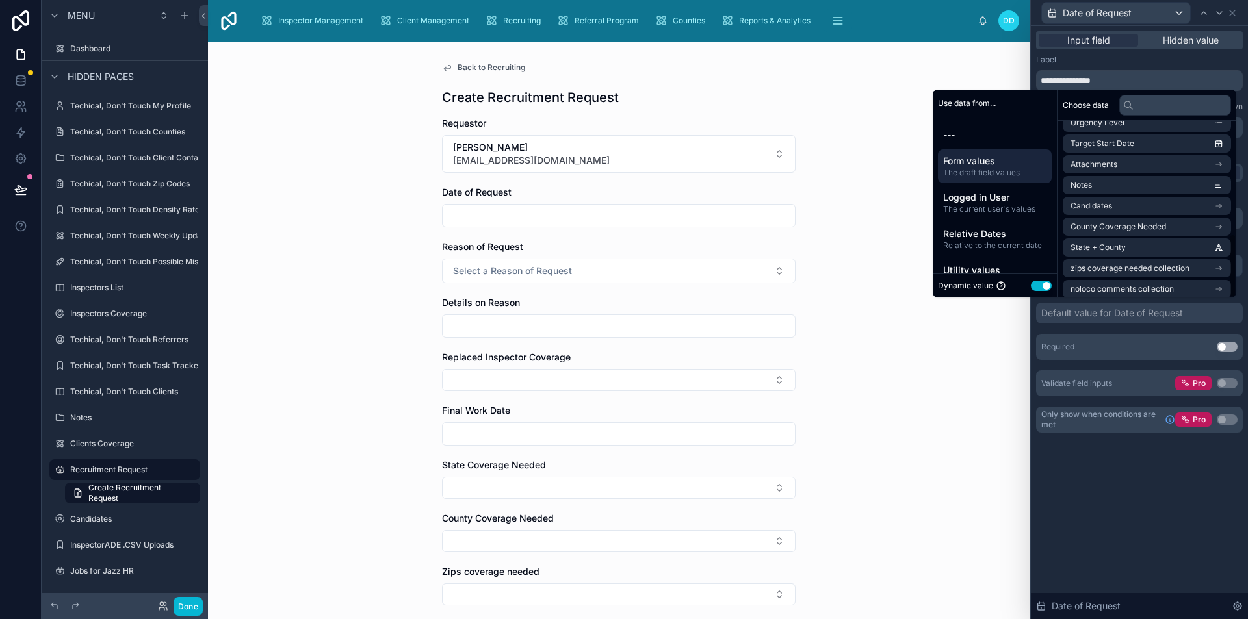
scroll to position [309, 0]
click at [1129, 107] on input "text" at bounding box center [1175, 105] width 112 height 21
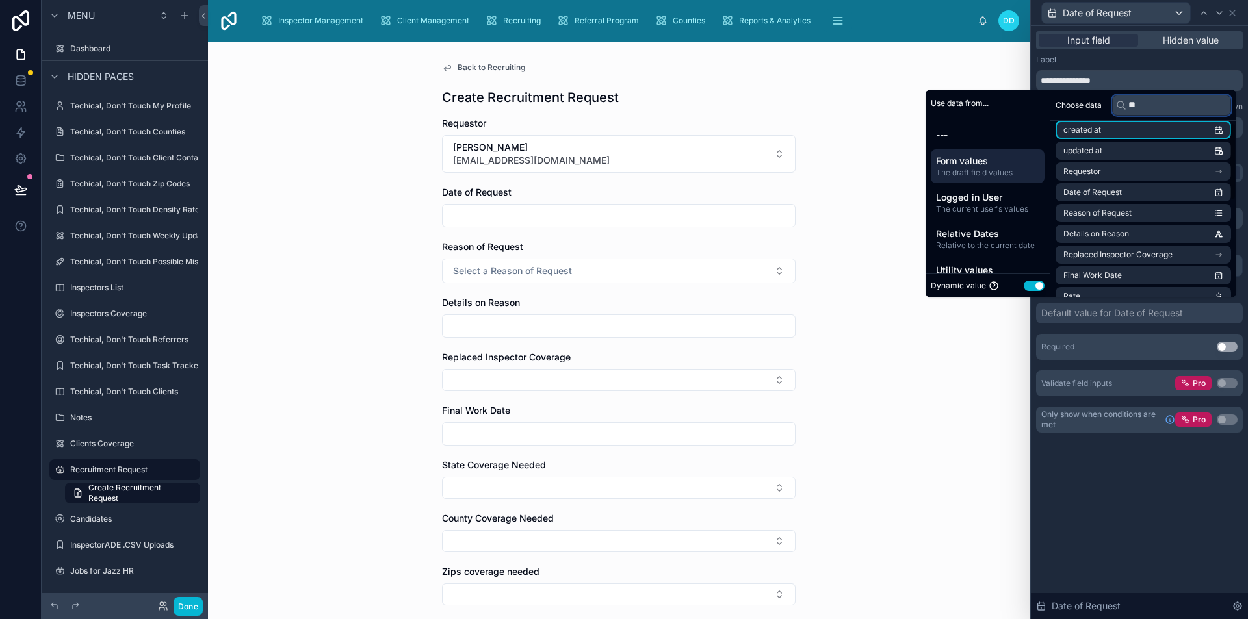
scroll to position [0, 0]
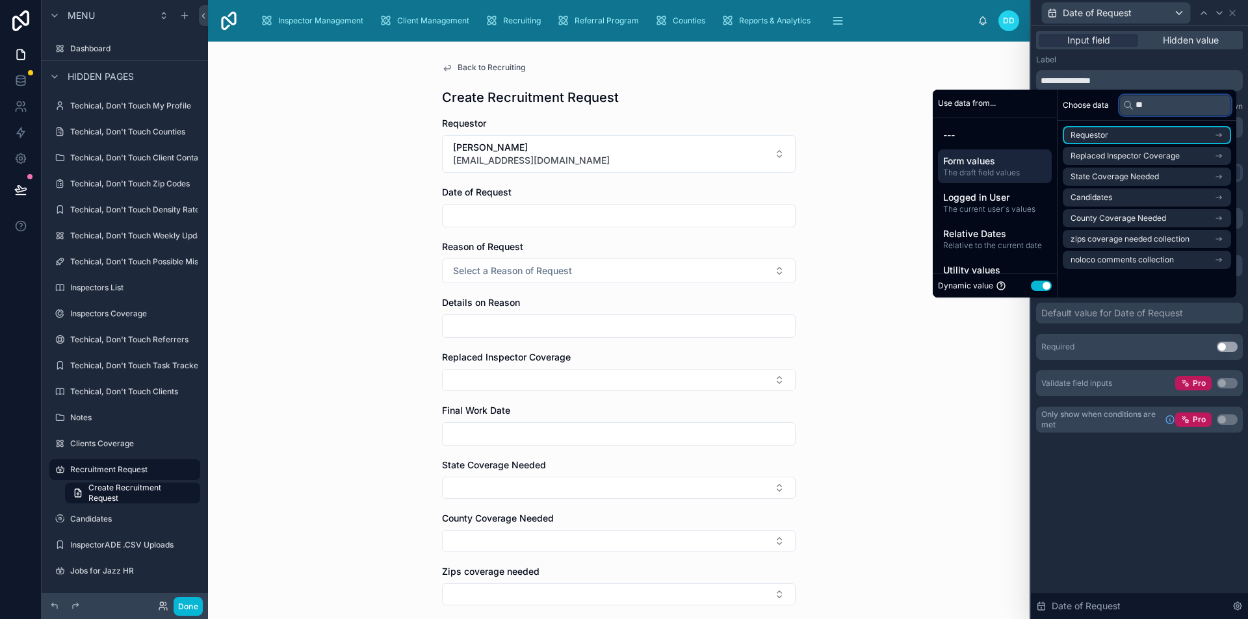
type input "*"
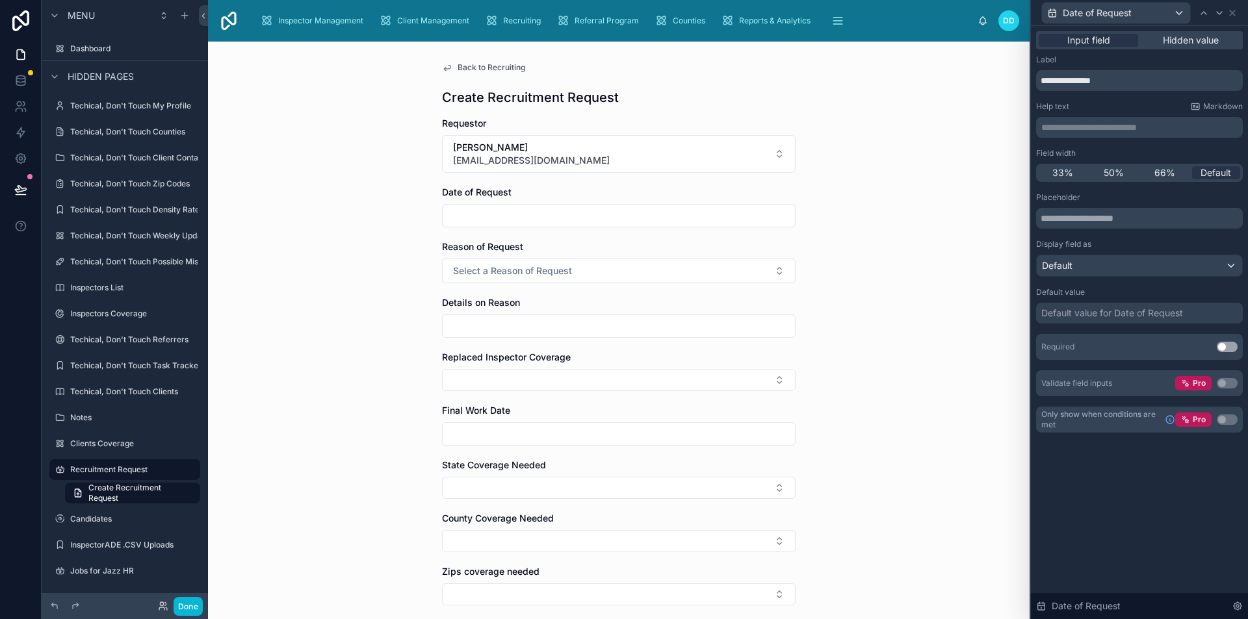
click at [823, 203] on div "Back to Recruiting Create Recruitment Request Requestor Dev Dev [EMAIL_ADDRESS]…" at bounding box center [618, 331] width 821 height 578
click at [522, 29] on div "Recruiting" at bounding box center [515, 20] width 61 height 21
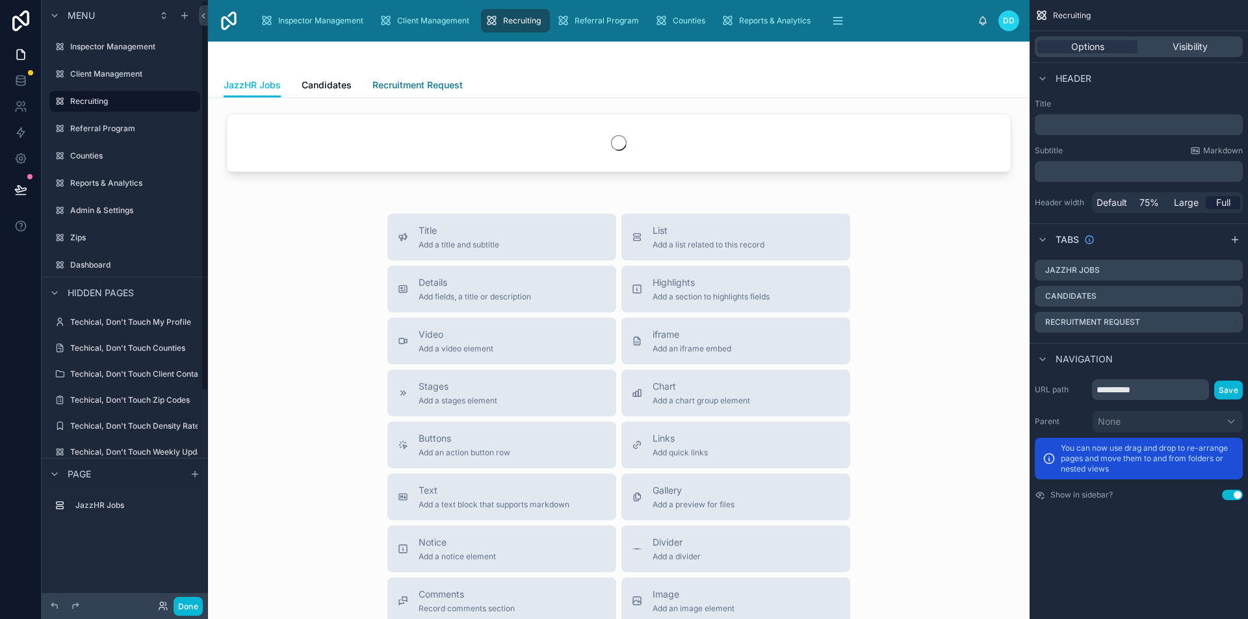
click at [400, 81] on span "Recruitment Request" at bounding box center [417, 85] width 90 height 13
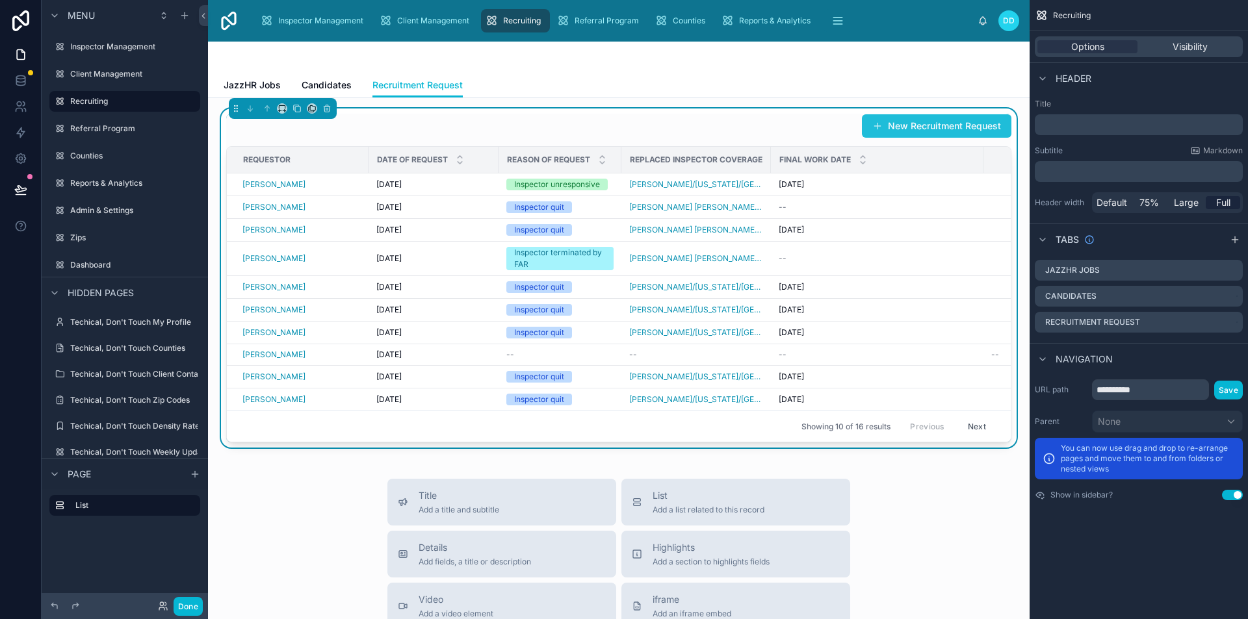
click at [935, 127] on button "New Recruitment Request" at bounding box center [936, 125] width 149 height 23
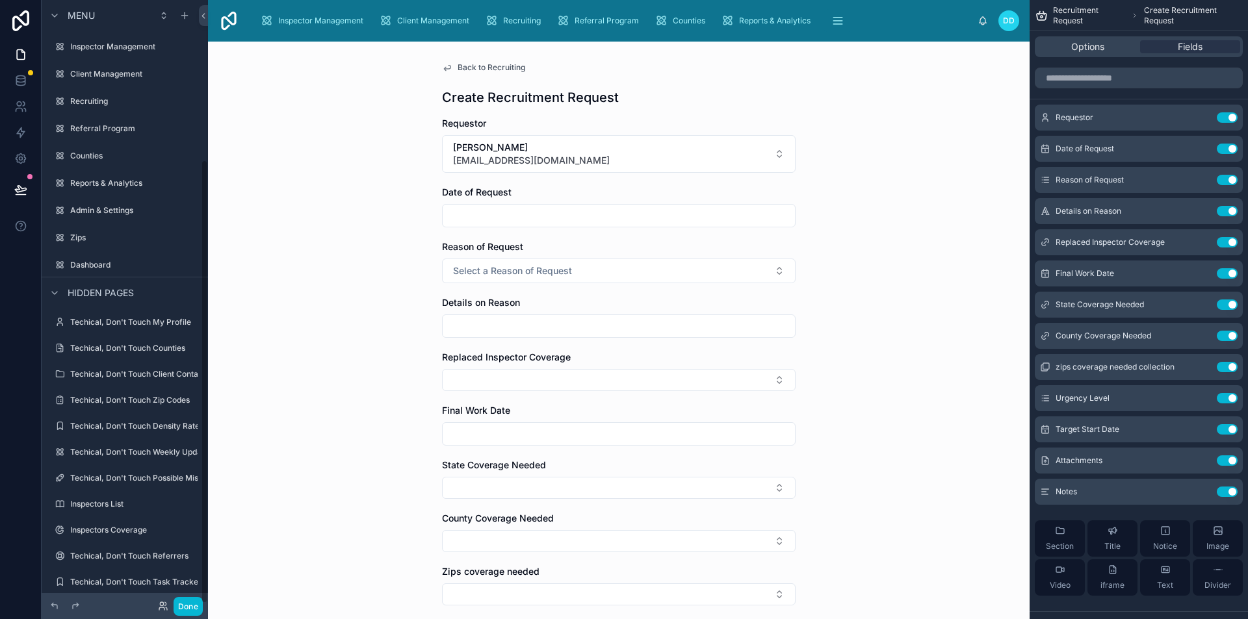
scroll to position [216, 0]
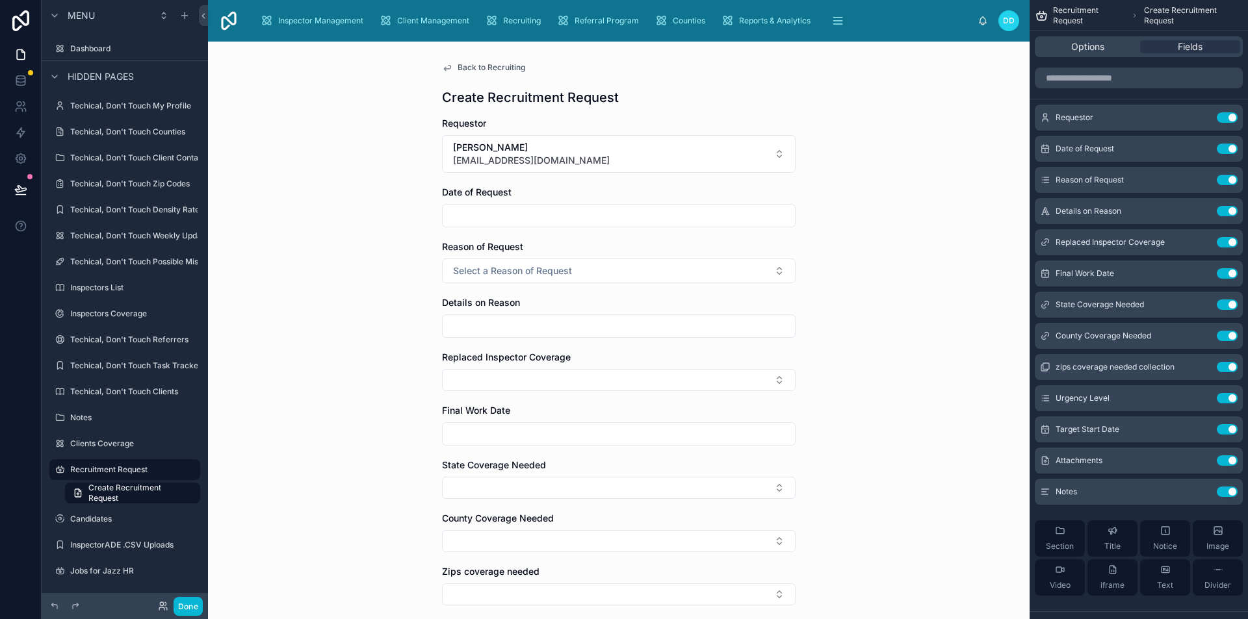
click at [540, 219] on input "text" at bounding box center [619, 216] width 352 height 18
click at [1201, 149] on icon "scrollable content" at bounding box center [1201, 147] width 5 height 5
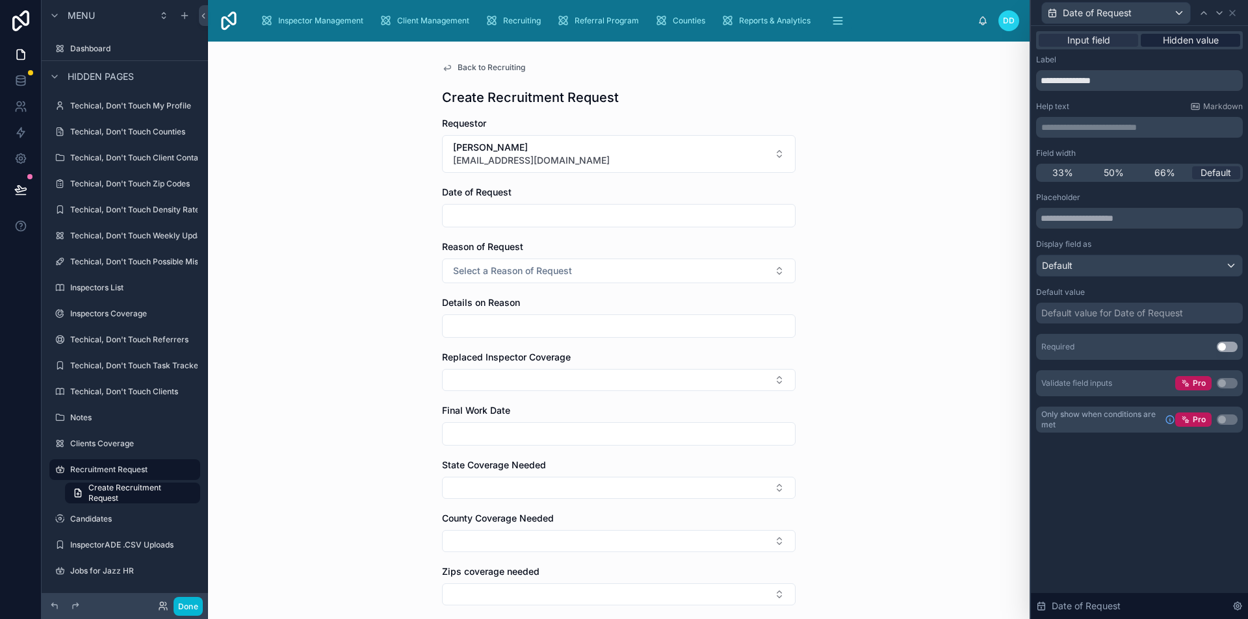
click at [1175, 40] on span "Hidden value" at bounding box center [1190, 40] width 56 height 13
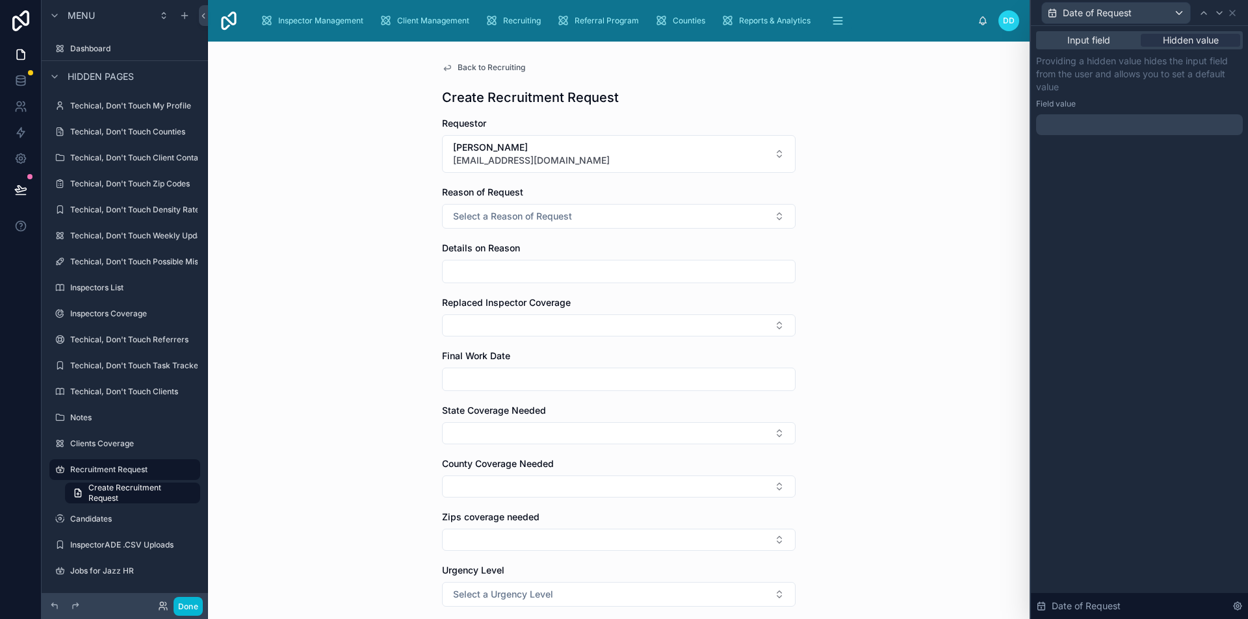
click at [1085, 125] on div at bounding box center [1139, 124] width 207 height 21
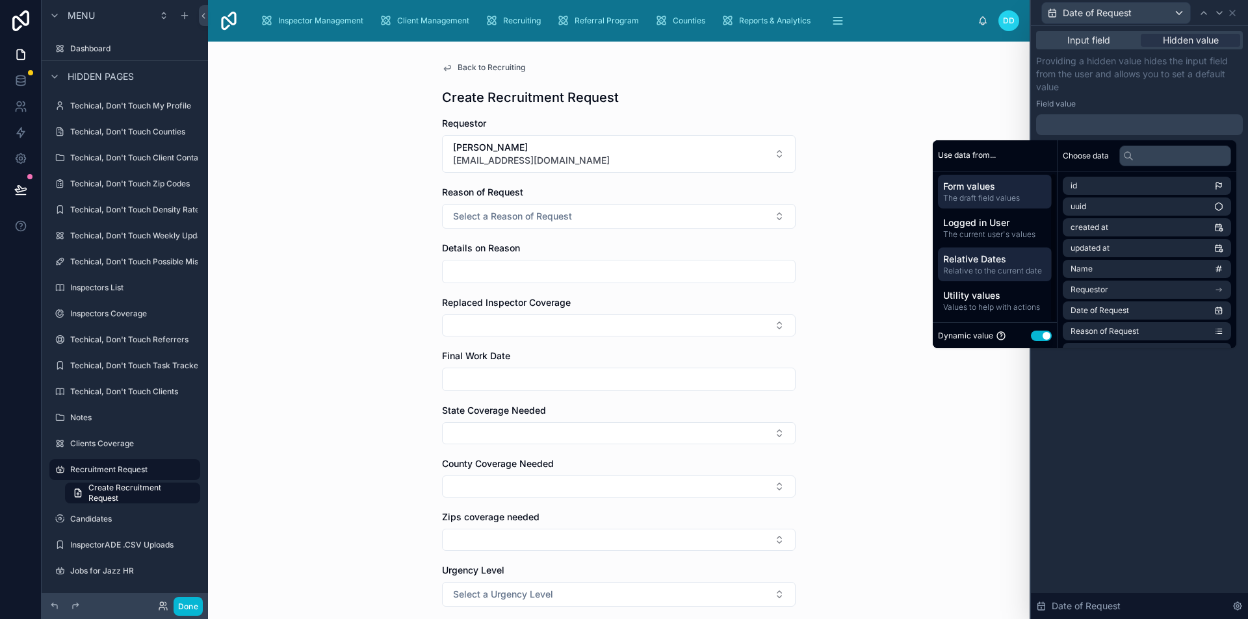
scroll to position [0, 0]
click at [1108, 45] on span "Input field" at bounding box center [1088, 40] width 43 height 13
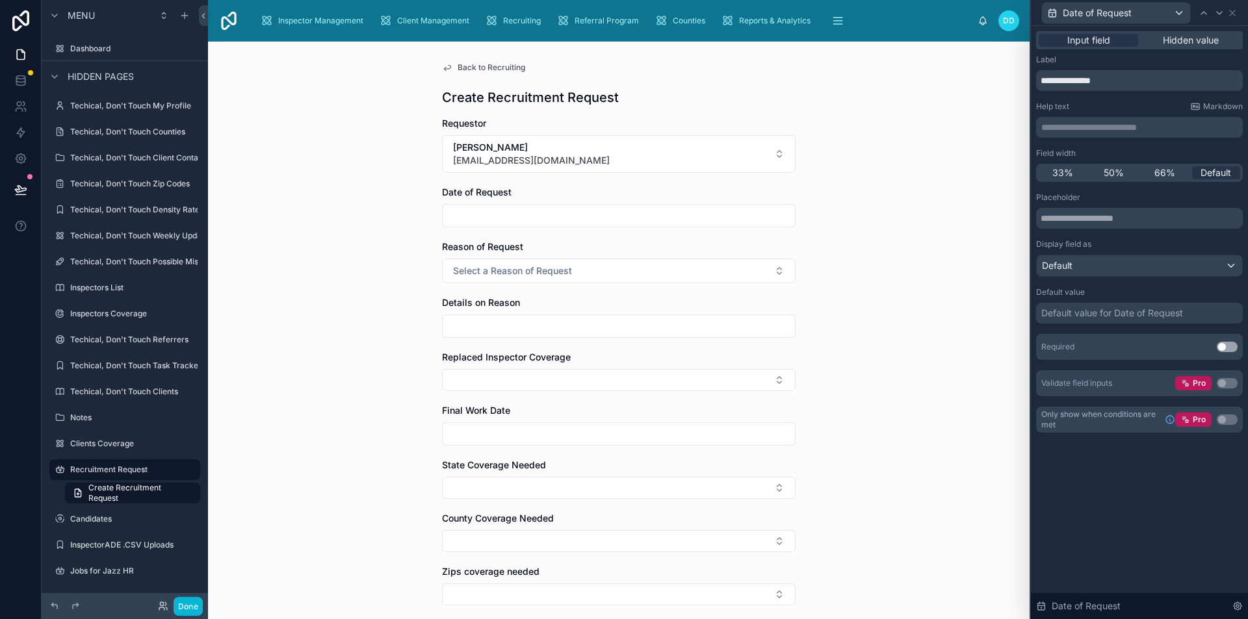
click at [1107, 316] on div "Default value for Date of Request" at bounding box center [1112, 313] width 142 height 13
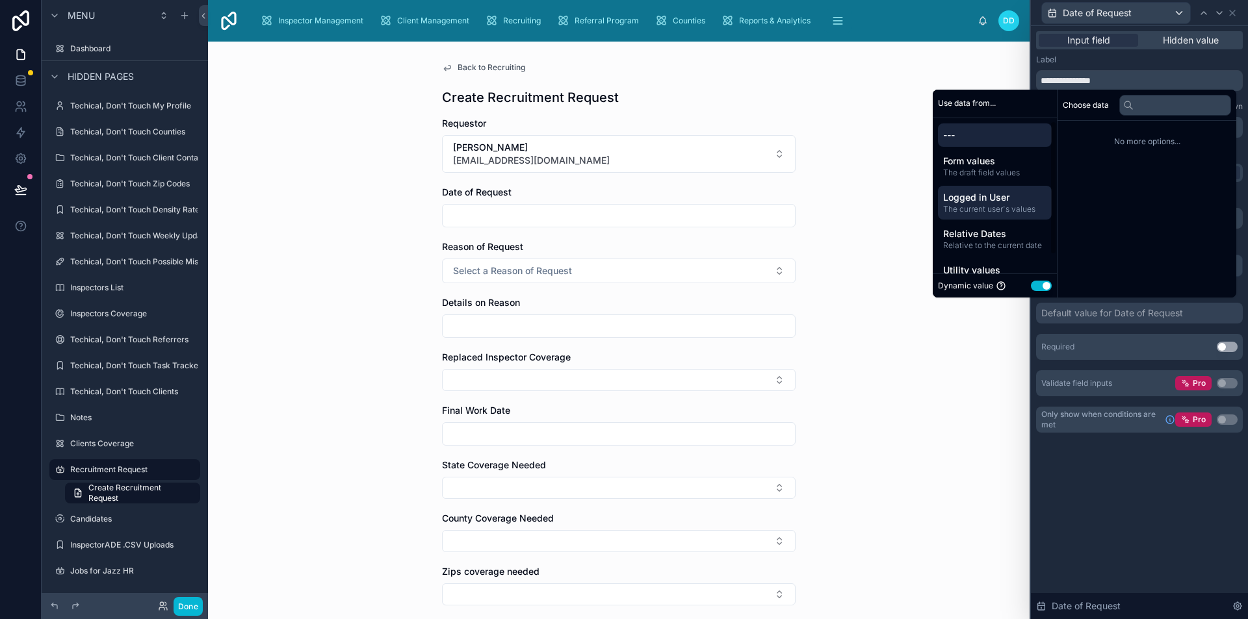
scroll to position [24, 0]
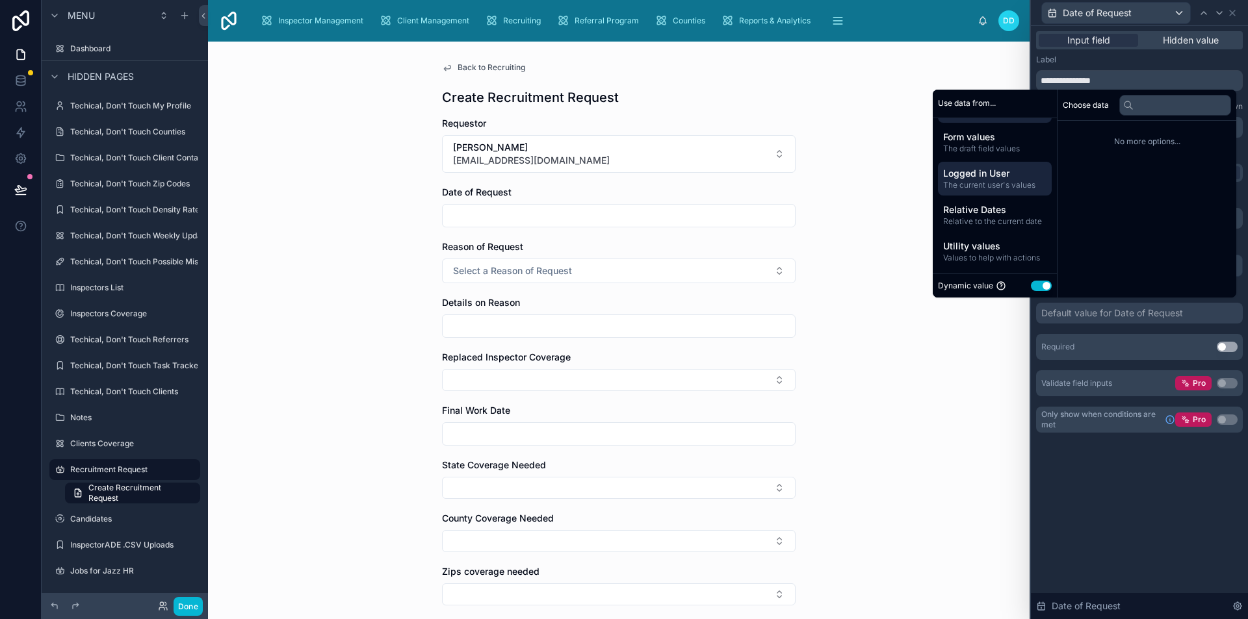
click at [990, 181] on span "The current user's values" at bounding box center [994, 185] width 103 height 10
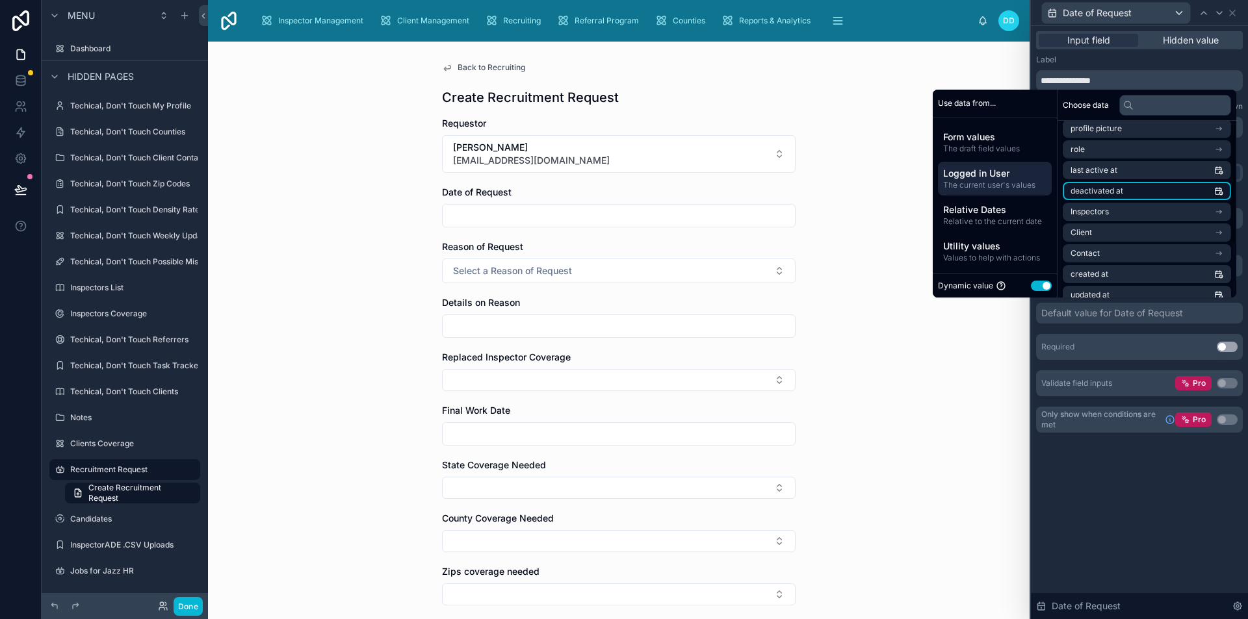
scroll to position [0, 0]
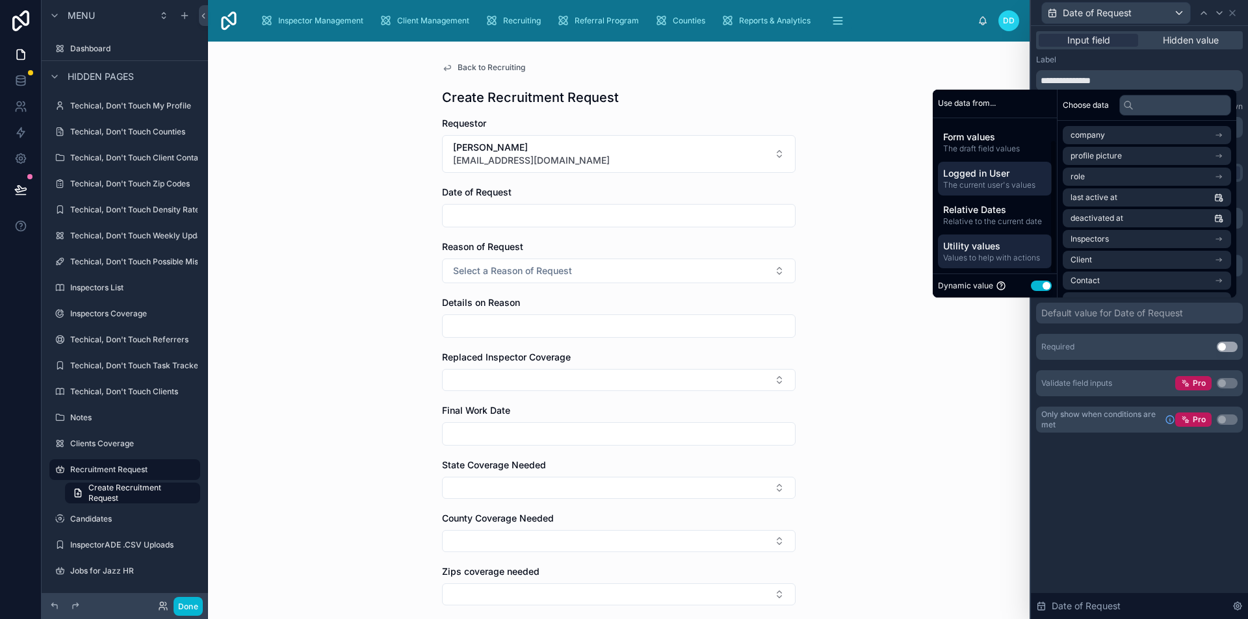
click at [972, 244] on span "Utility values" at bounding box center [994, 246] width 103 height 13
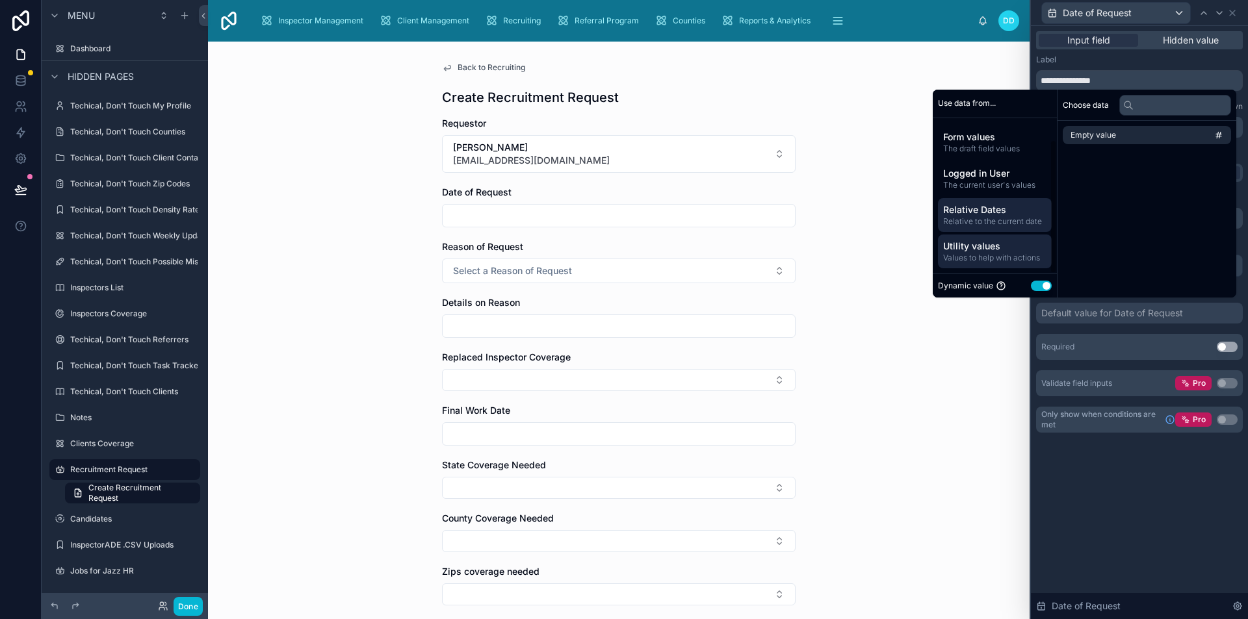
click at [973, 228] on div "Relative Dates Relative to the current date" at bounding box center [995, 215] width 114 height 34
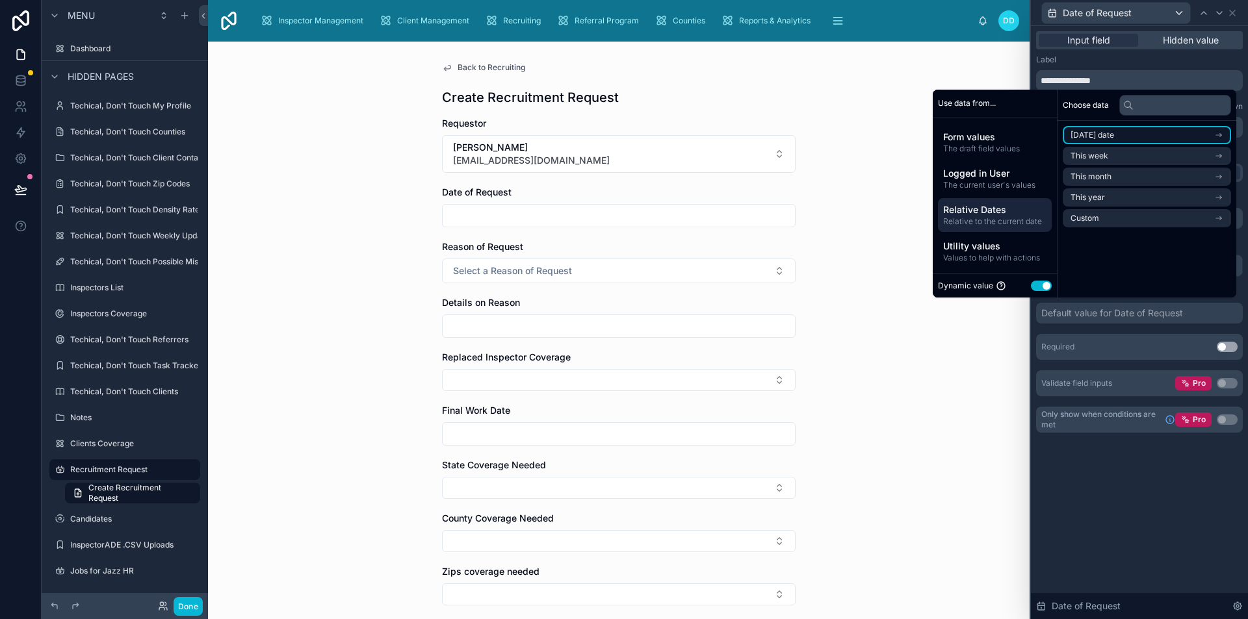
click at [1105, 134] on span "[DATE] date" at bounding box center [1092, 135] width 44 height 10
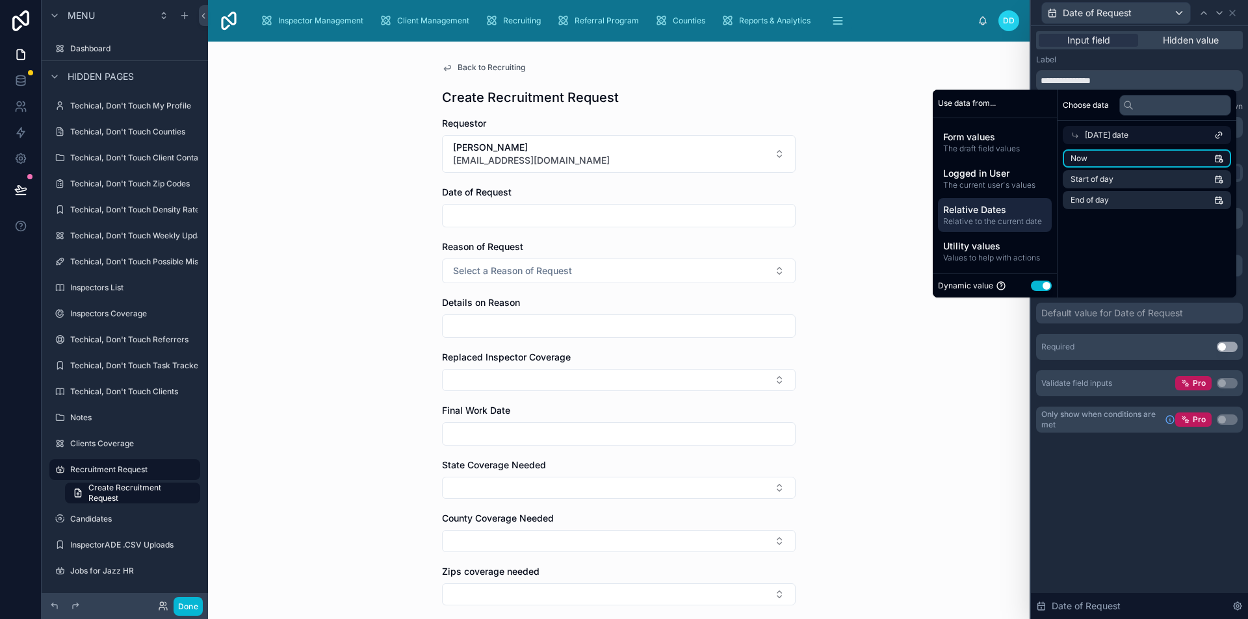
click at [1094, 159] on li "Now" at bounding box center [1146, 158] width 168 height 18
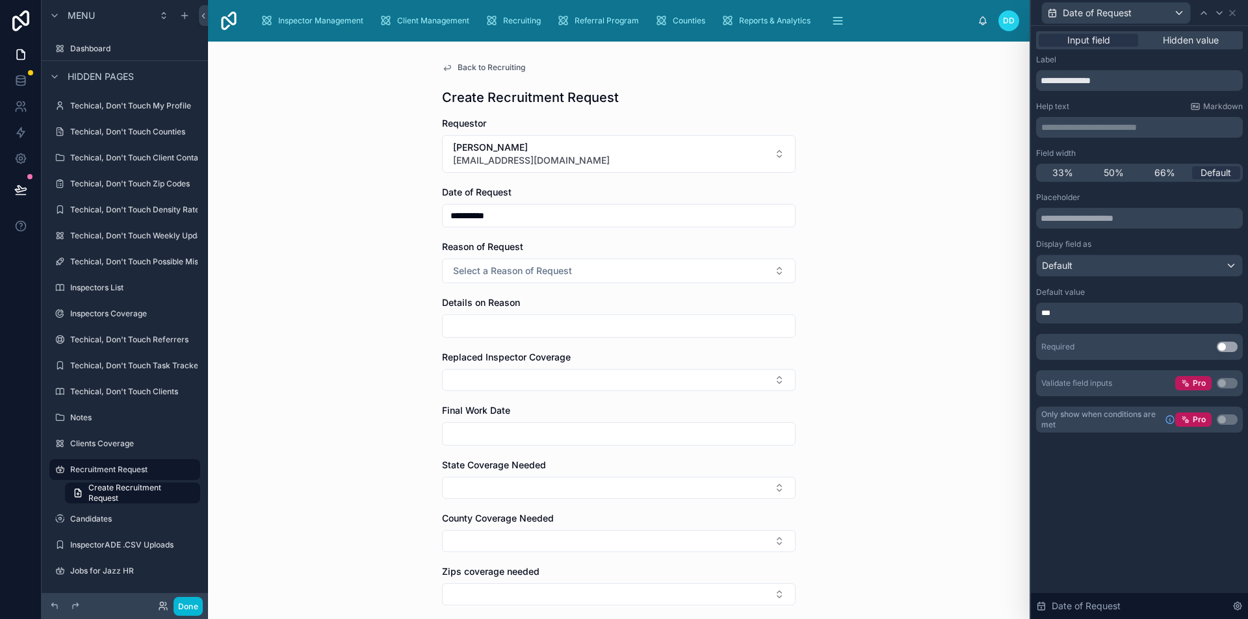
click at [952, 365] on div "**********" at bounding box center [618, 331] width 821 height 578
click at [479, 68] on span "Back to Recruiting" at bounding box center [491, 67] width 68 height 10
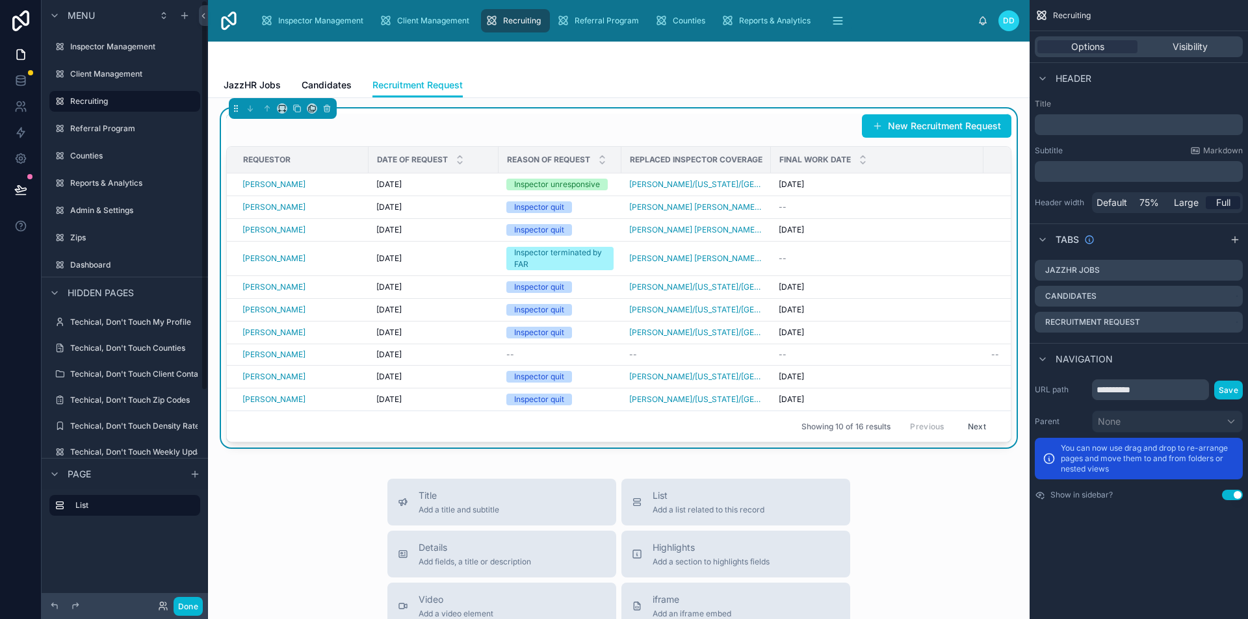
click at [899, 116] on button "New Recruitment Request" at bounding box center [936, 125] width 149 height 23
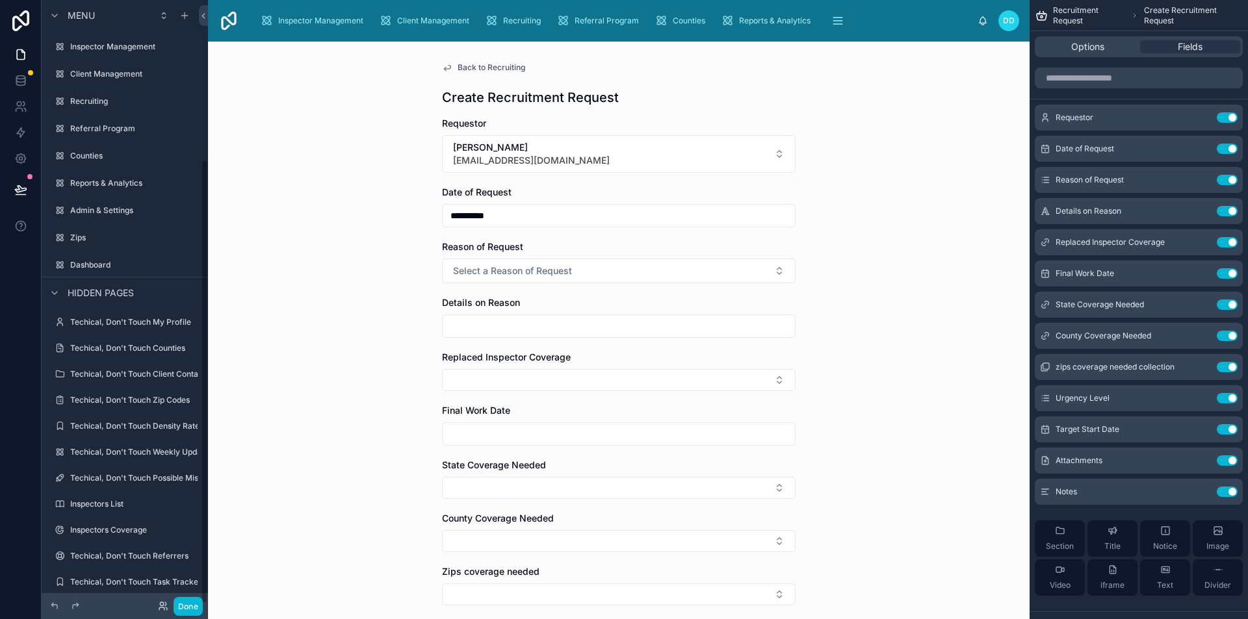
scroll to position [216, 0]
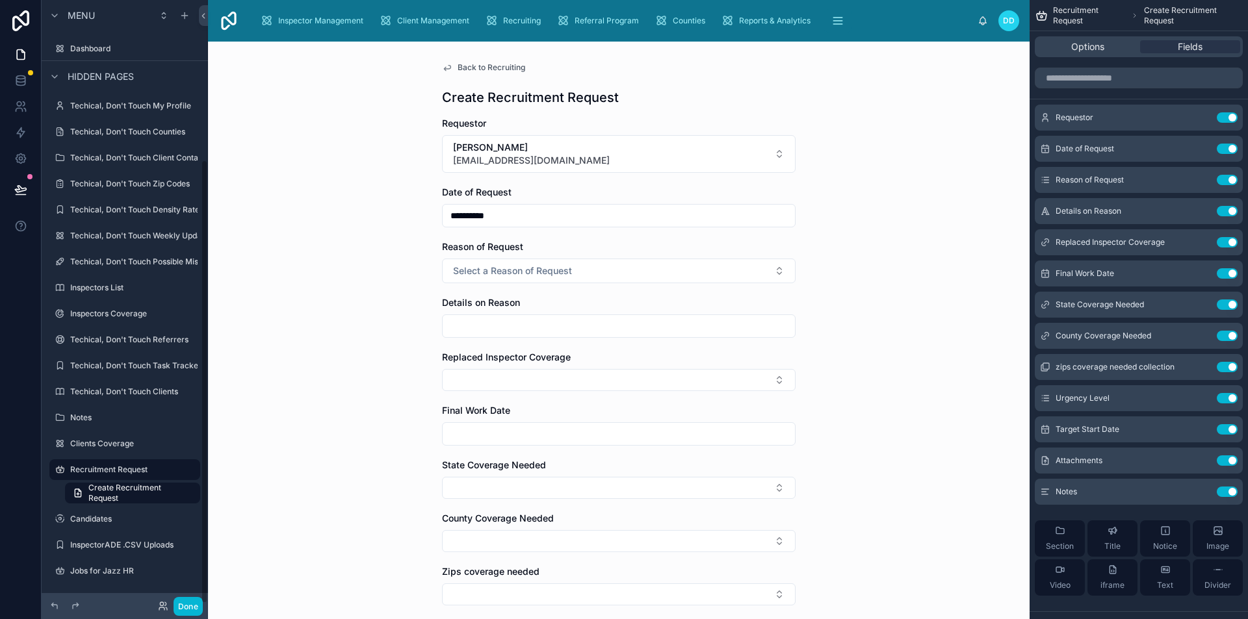
click at [485, 213] on input "**********" at bounding box center [619, 216] width 352 height 18
click at [504, 217] on input "**********" at bounding box center [619, 216] width 352 height 18
click at [385, 259] on div "**********" at bounding box center [618, 331] width 821 height 578
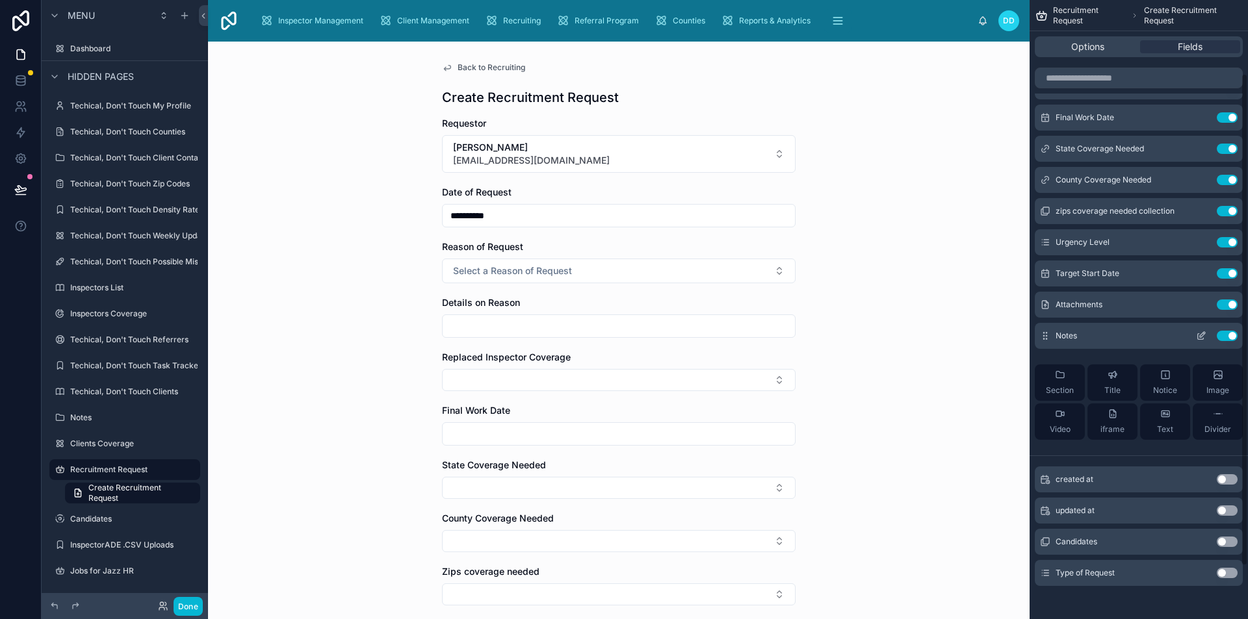
scroll to position [159, 0]
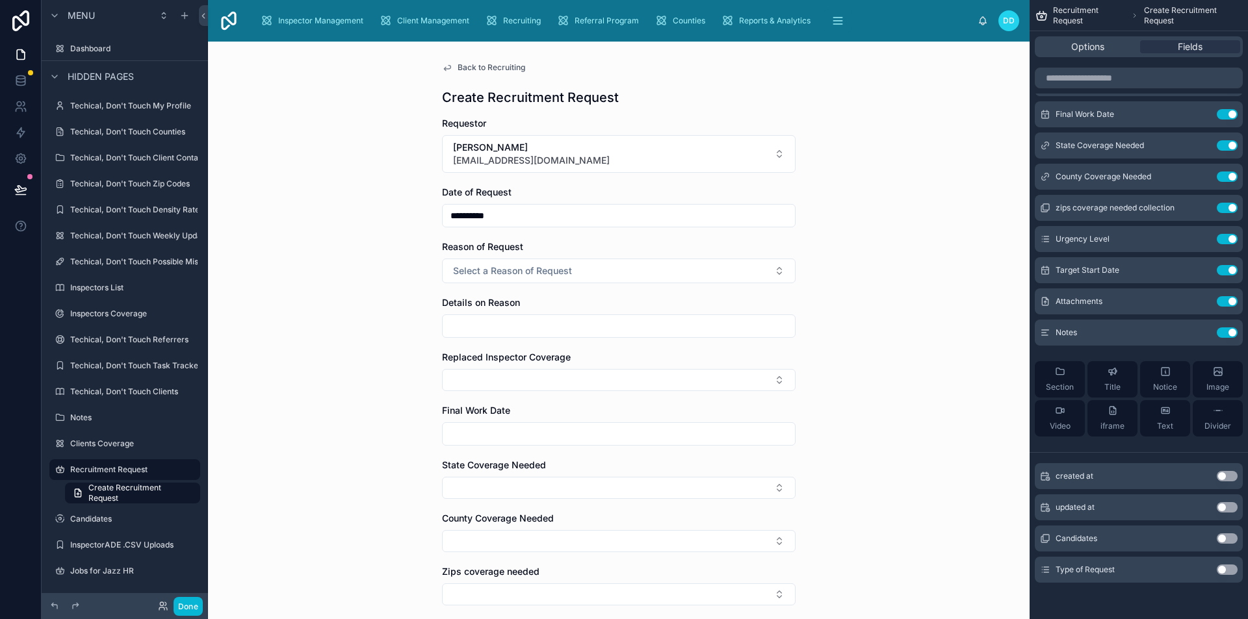
click at [1218, 571] on button "Use setting" at bounding box center [1226, 570] width 21 height 10
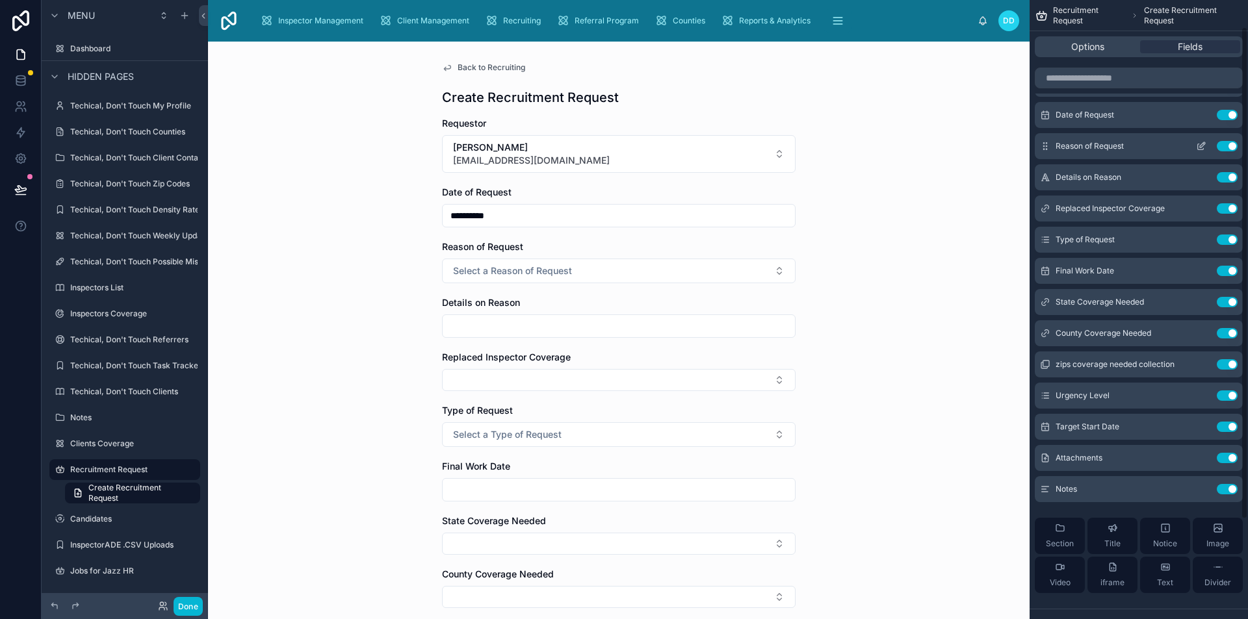
scroll to position [0, 0]
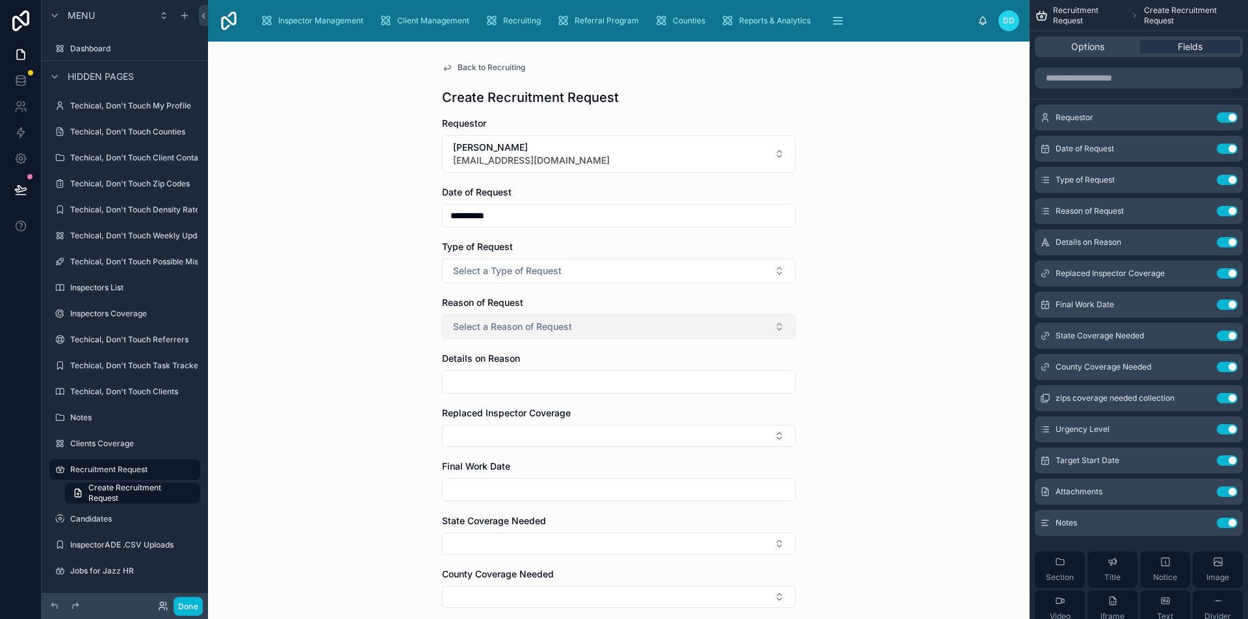
click at [537, 327] on span "Select a Reason of Request" at bounding box center [512, 326] width 119 height 13
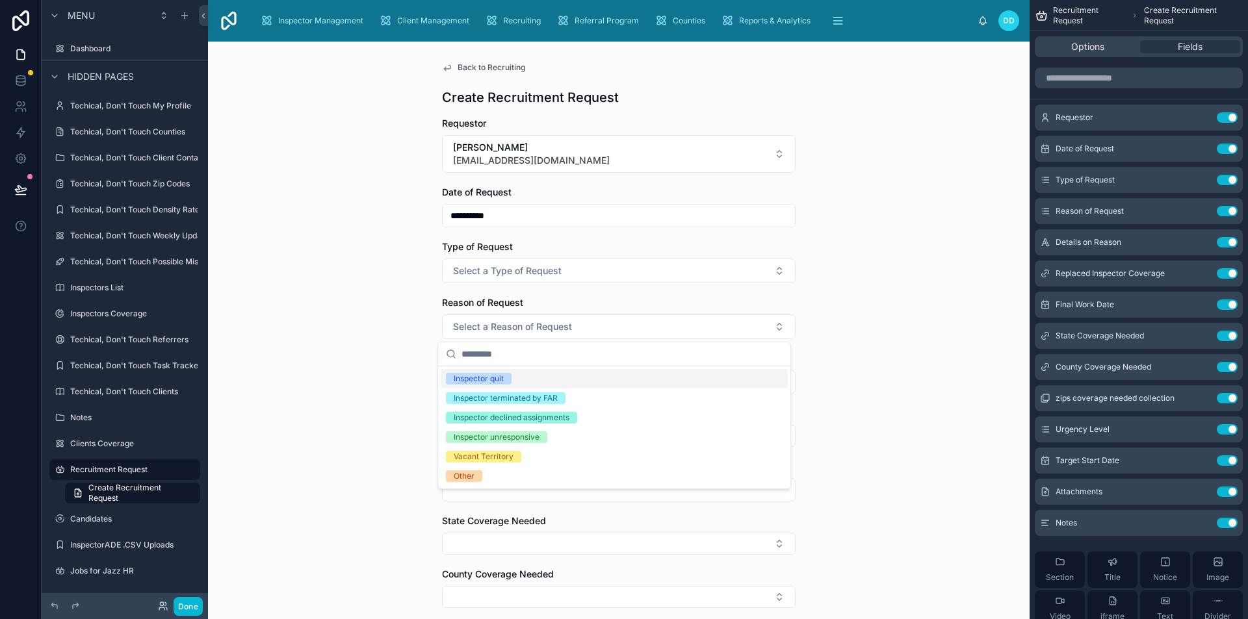
click at [327, 319] on div "**********" at bounding box center [618, 331] width 821 height 578
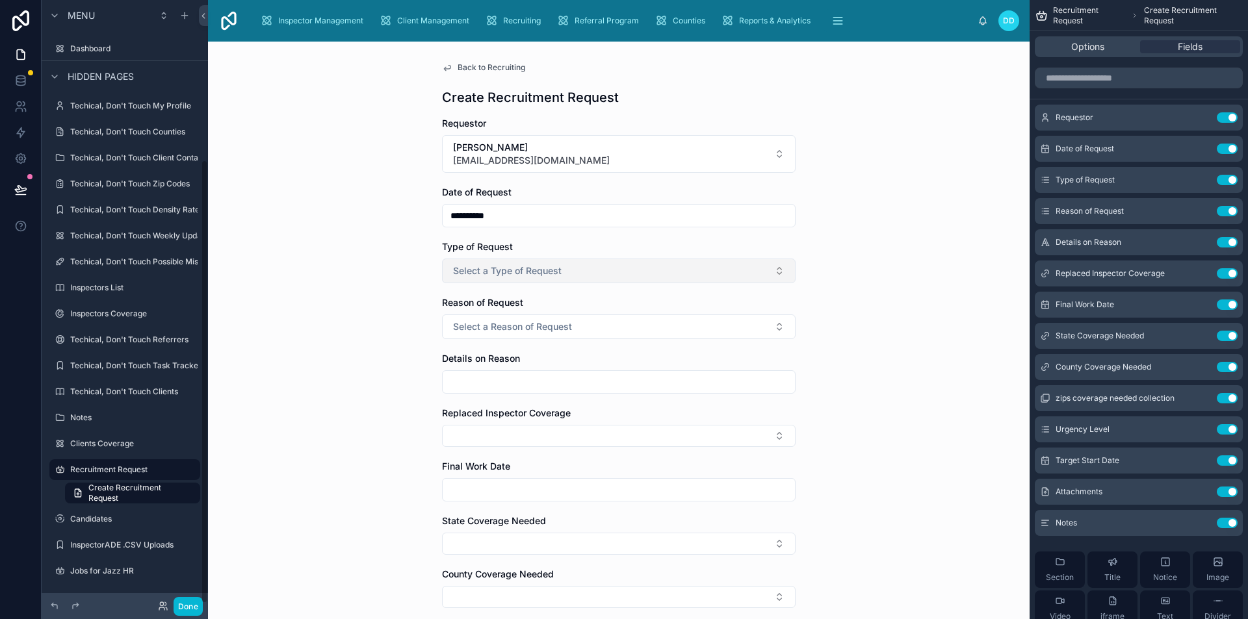
click at [539, 263] on button "Select a Type of Request" at bounding box center [618, 271] width 353 height 25
click at [370, 271] on div "**********" at bounding box center [618, 331] width 821 height 578
click at [558, 272] on button "Select a Type of Request" at bounding box center [618, 271] width 353 height 25
click at [369, 267] on div "**********" at bounding box center [618, 331] width 821 height 578
click at [543, 325] on span "Select a Reason of Request" at bounding box center [512, 326] width 119 height 13
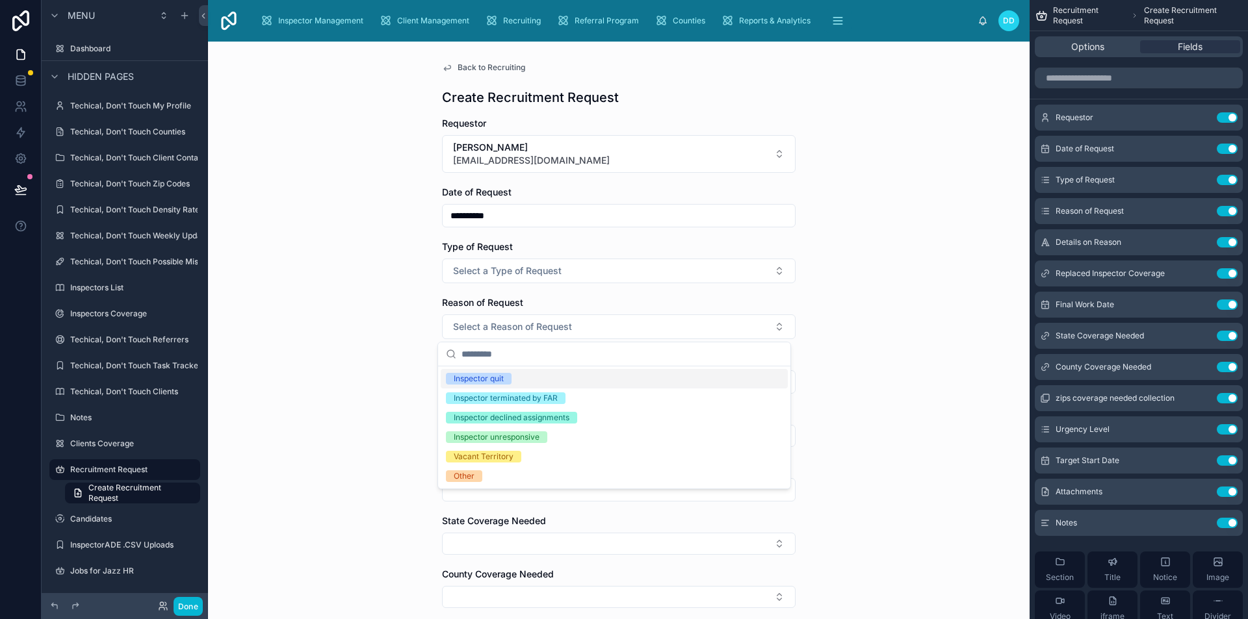
click at [899, 235] on div "**********" at bounding box center [618, 331] width 821 height 578
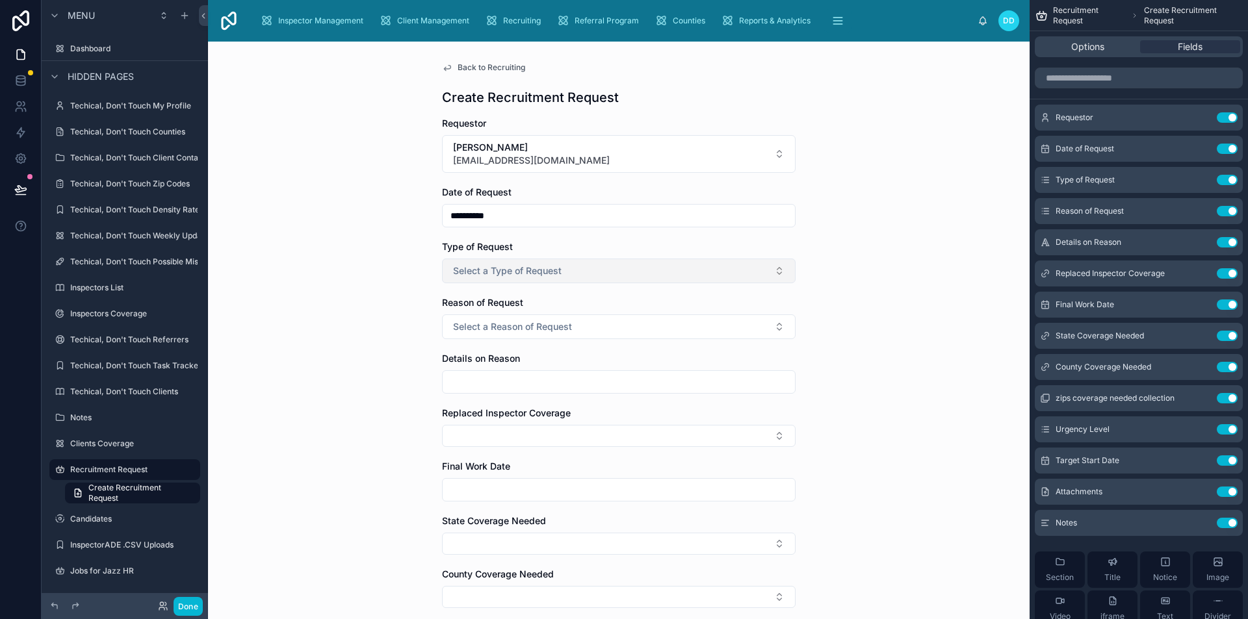
click at [511, 270] on span "Select a Type of Request" at bounding box center [507, 270] width 109 height 13
drag, startPoint x: 368, startPoint y: 282, endPoint x: 465, endPoint y: 331, distance: 109.3
click at [369, 282] on div "**********" at bounding box center [618, 331] width 821 height 578
click at [488, 334] on button "Select a Reason of Request" at bounding box center [618, 326] width 353 height 25
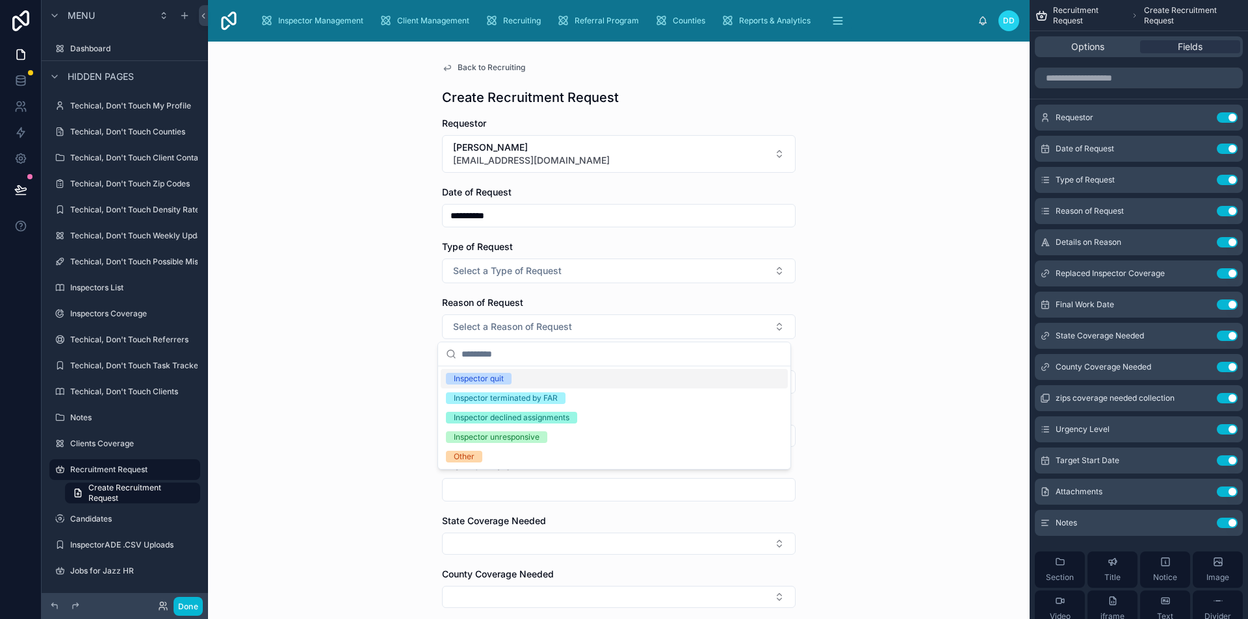
click at [368, 367] on div "**********" at bounding box center [618, 331] width 821 height 578
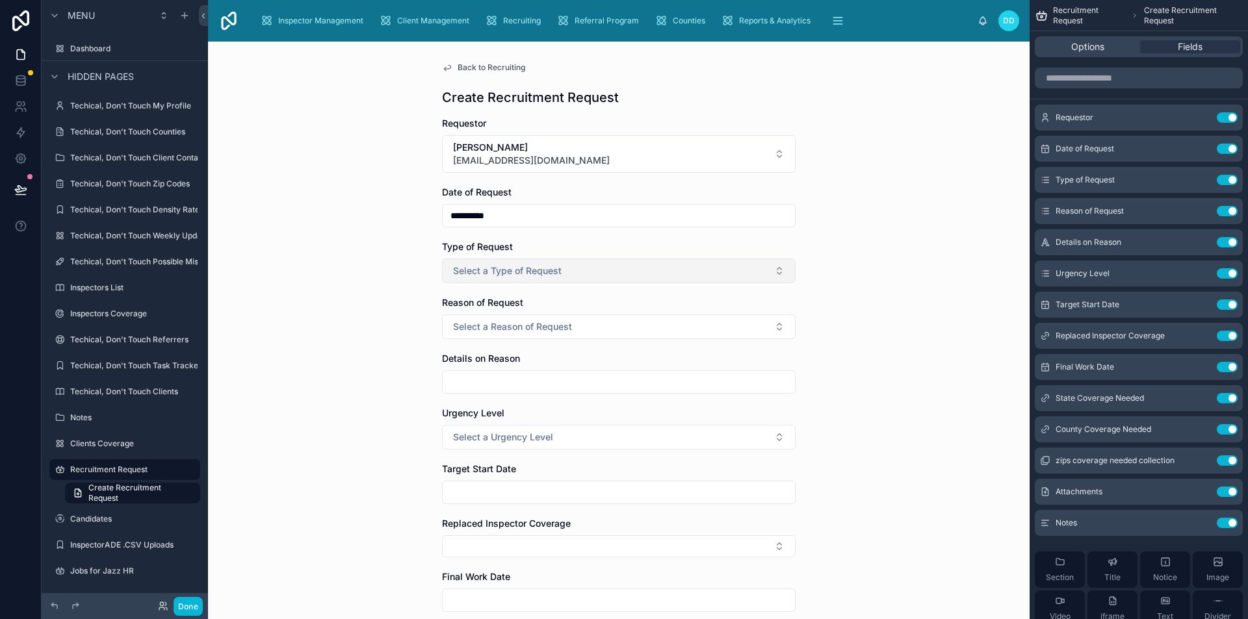
click at [535, 266] on span "Select a Type of Request" at bounding box center [507, 270] width 109 height 13
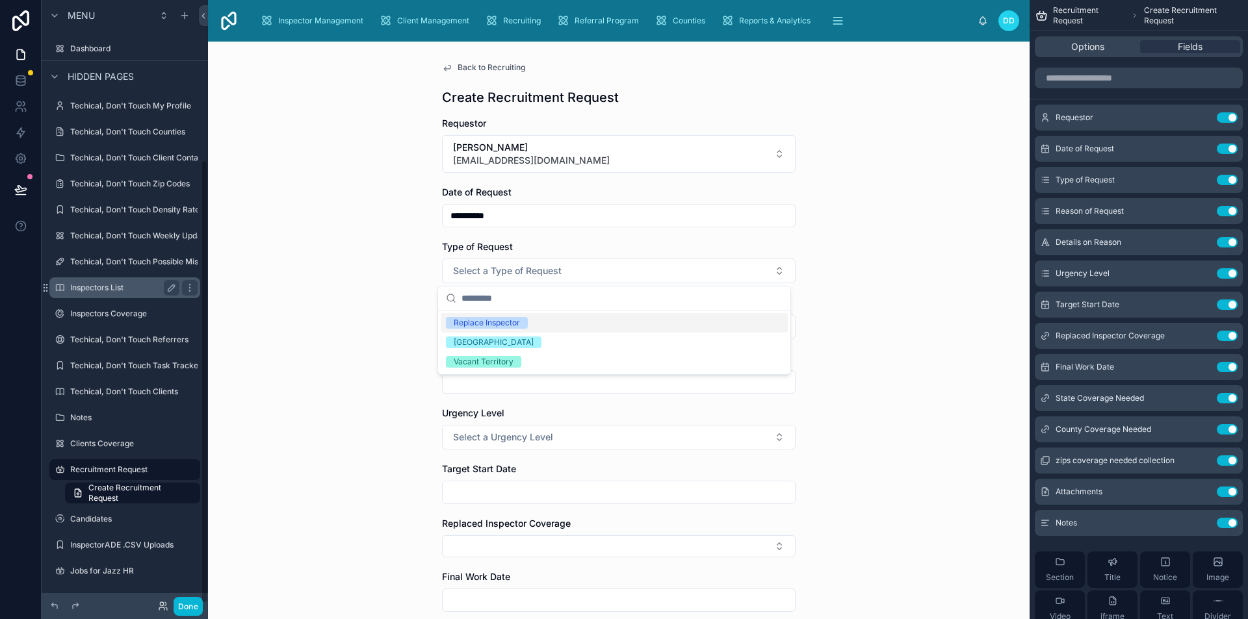
click at [86, 287] on label "Inspectors List" at bounding box center [122, 288] width 104 height 10
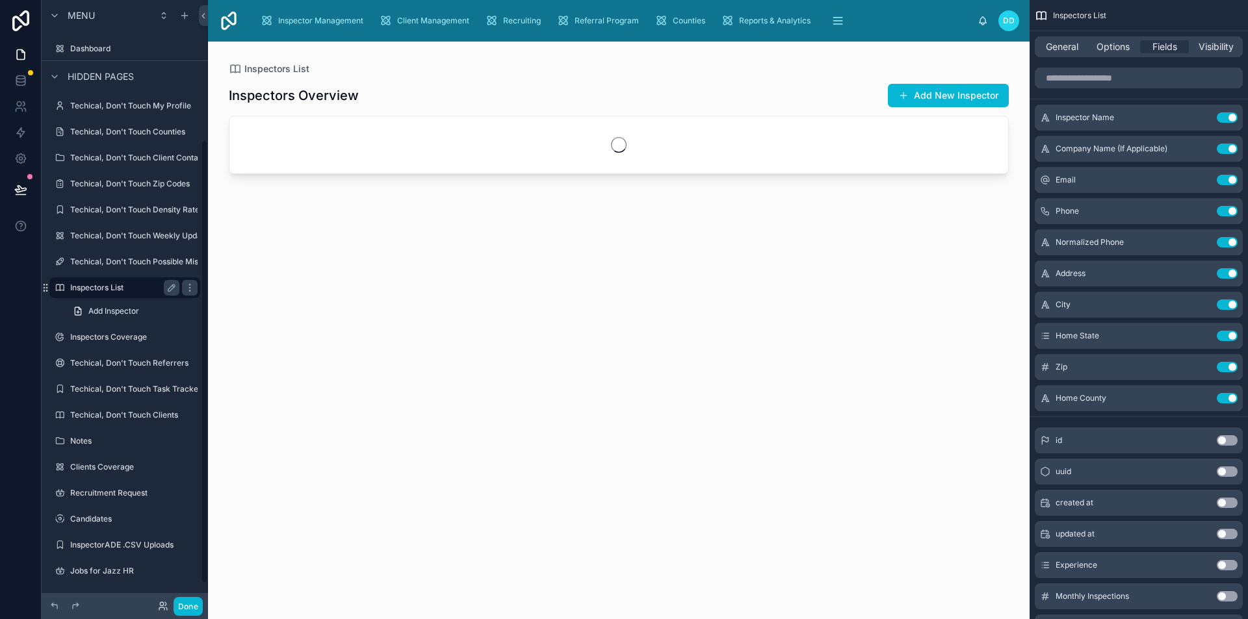
scroll to position [190, 0]
click at [86, 287] on label "Techical, Don't Touch Possible Misspelling" at bounding box center [148, 288] width 156 height 10
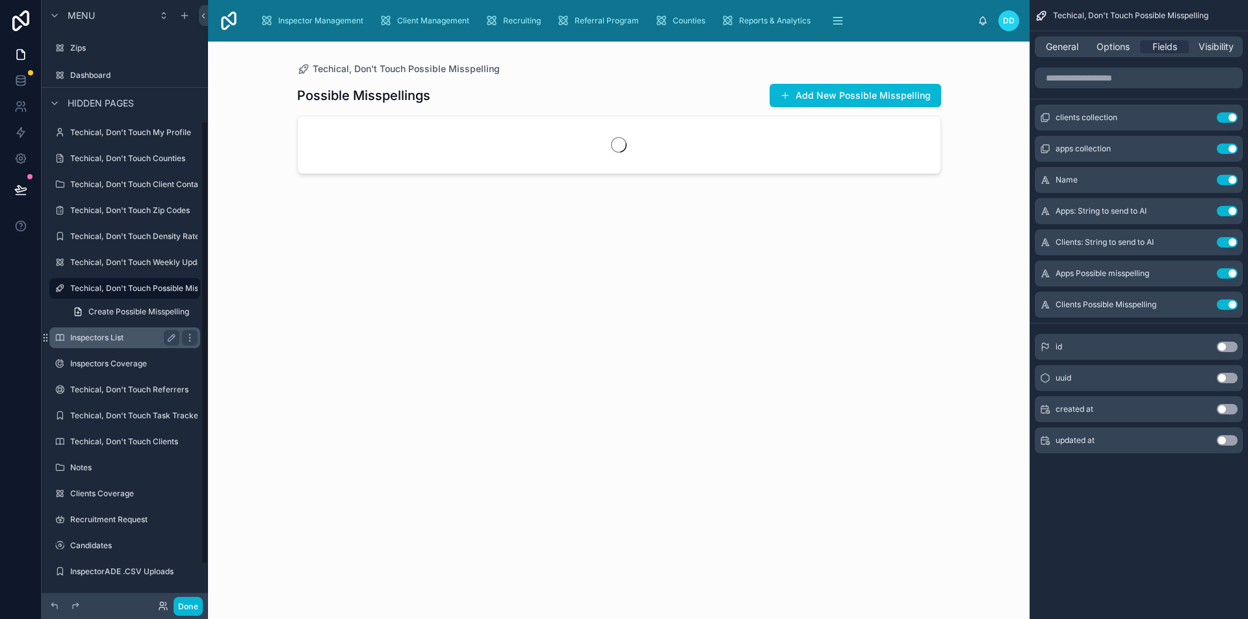
scroll to position [164, 0]
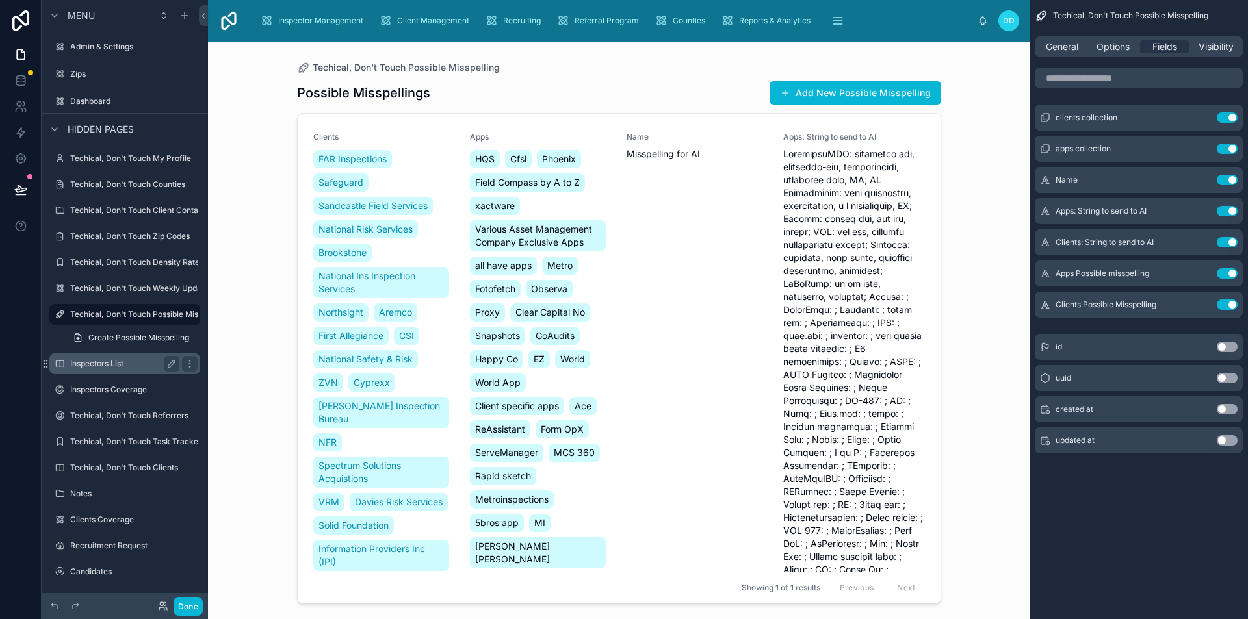
click at [86, 287] on label "Techical, Don't Touch Weekly Update Log" at bounding box center [147, 288] width 154 height 10
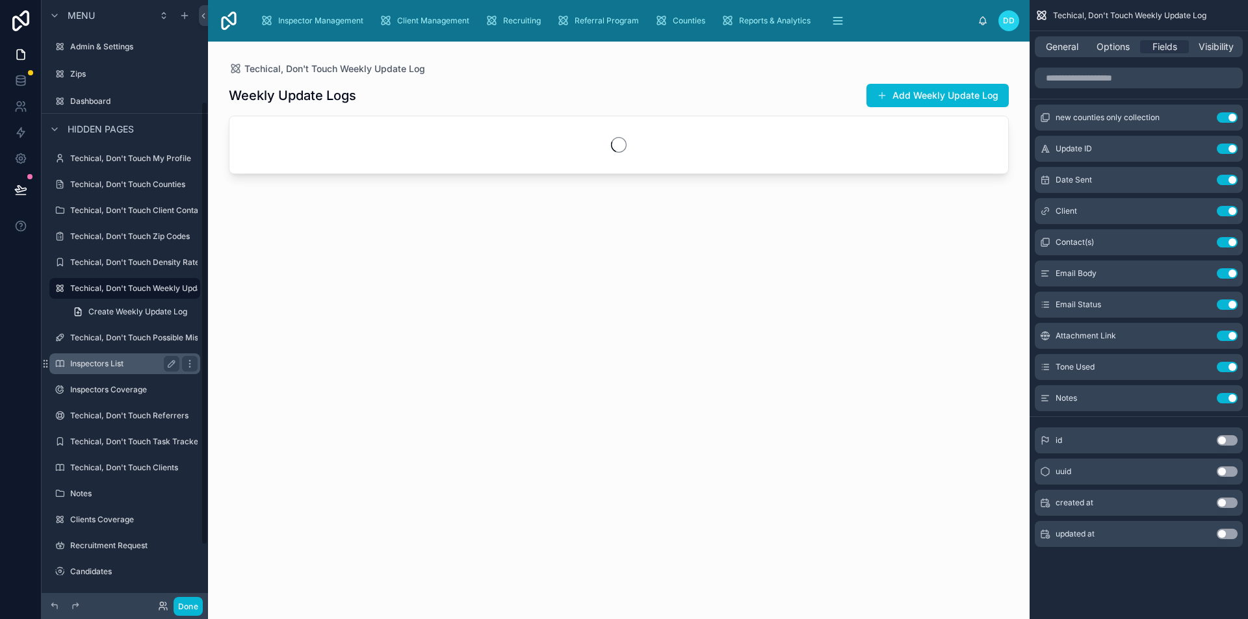
scroll to position [138, 0]
